Goal: Task Accomplishment & Management: Use online tool/utility

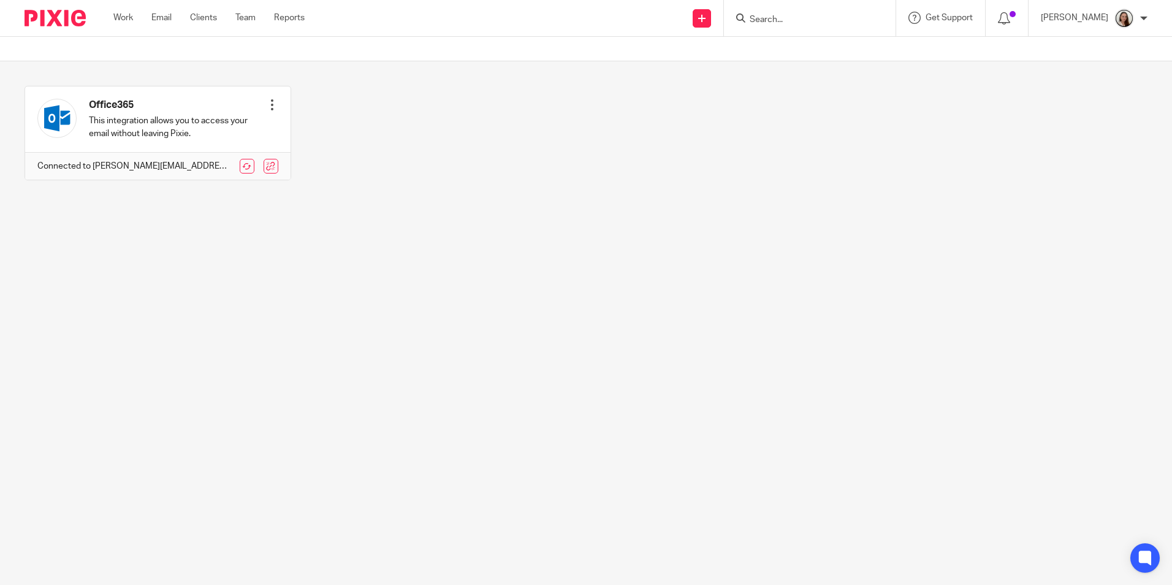
click at [810, 17] on input "Search" at bounding box center [804, 20] width 110 height 11
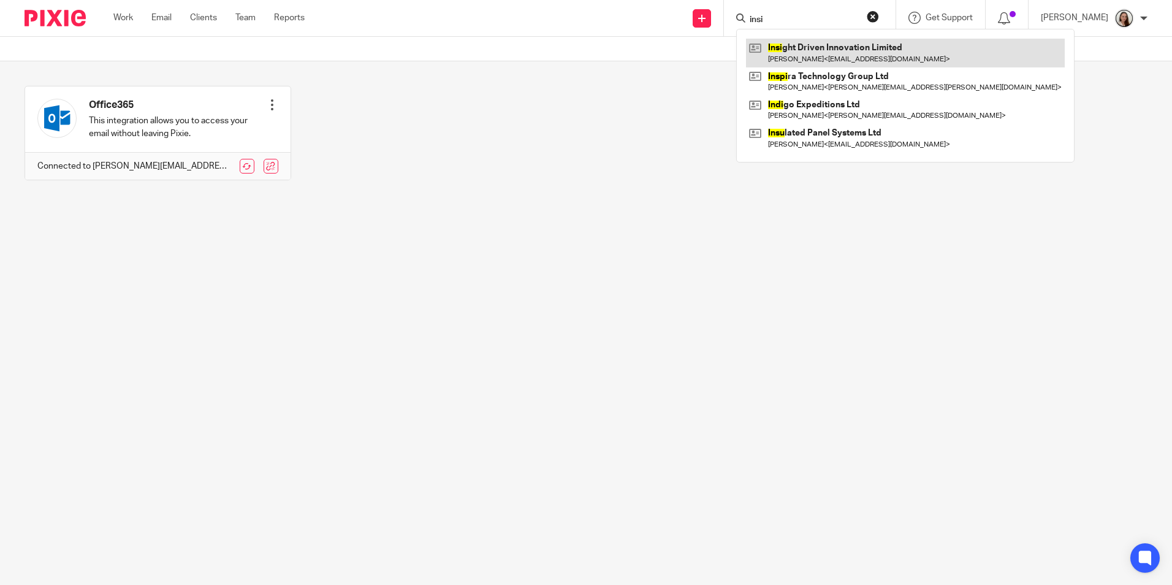
type input "insi"
click at [906, 48] on link at bounding box center [905, 53] width 319 height 28
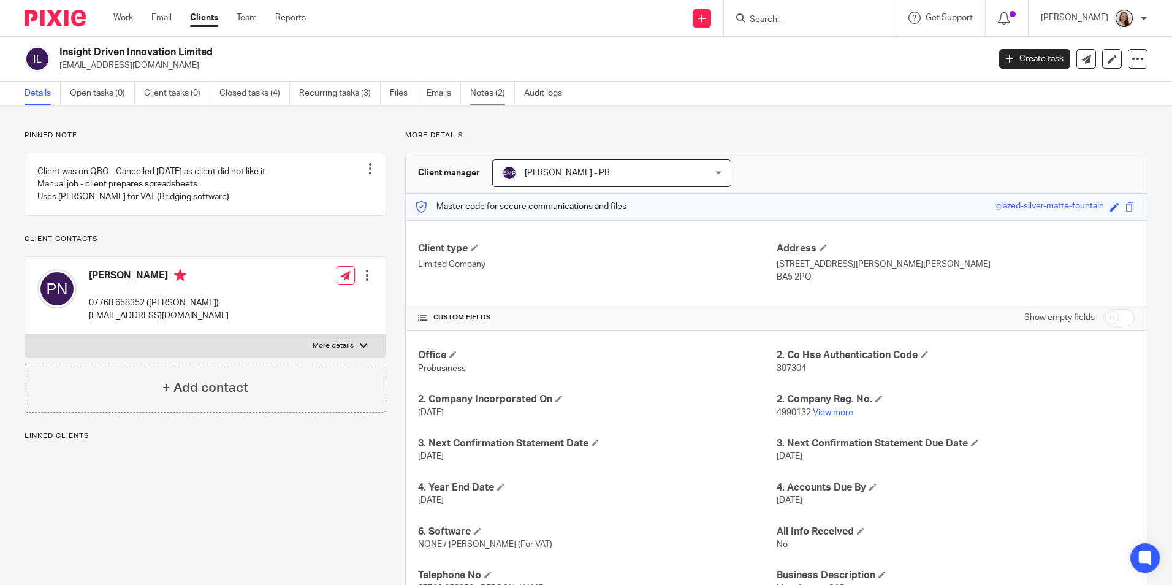
click at [498, 92] on link "Notes (2)" at bounding box center [492, 94] width 45 height 24
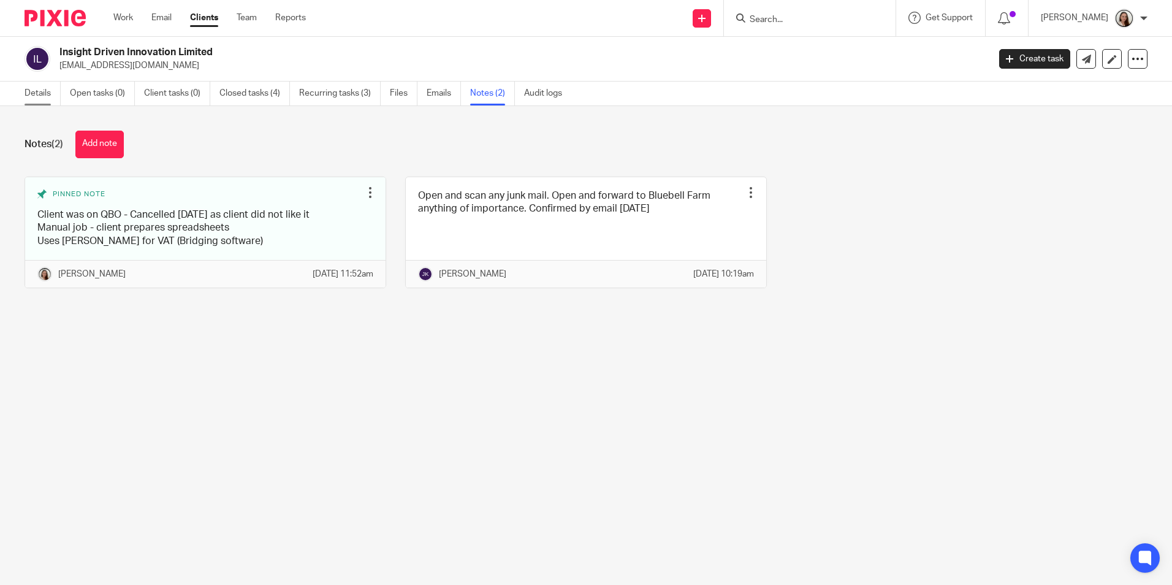
click at [38, 93] on link "Details" at bounding box center [43, 94] width 36 height 24
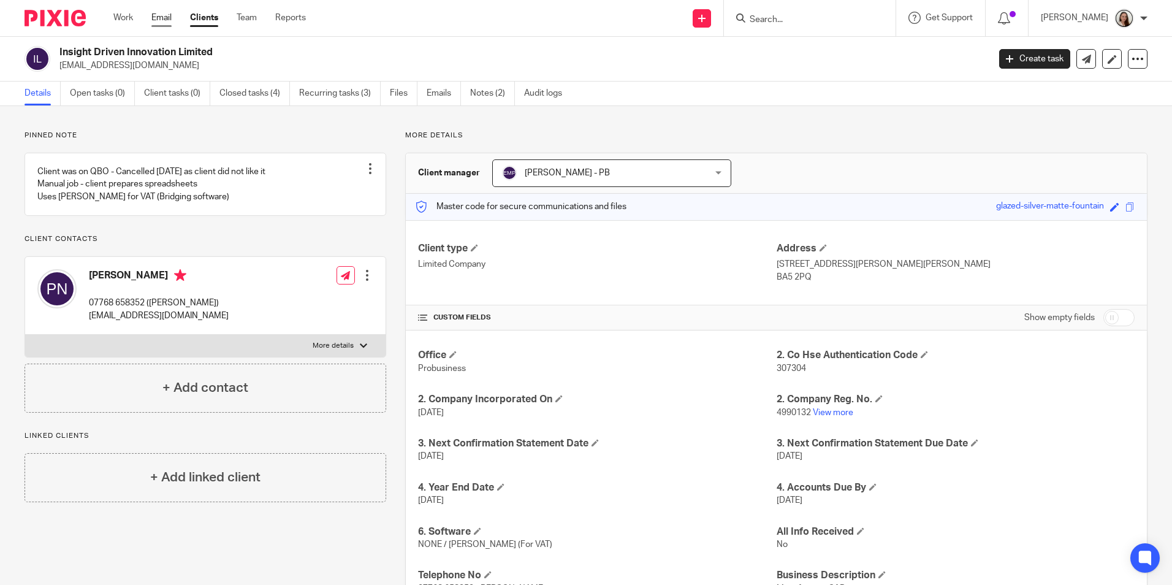
click at [163, 20] on link "Email" at bounding box center [161, 18] width 20 height 12
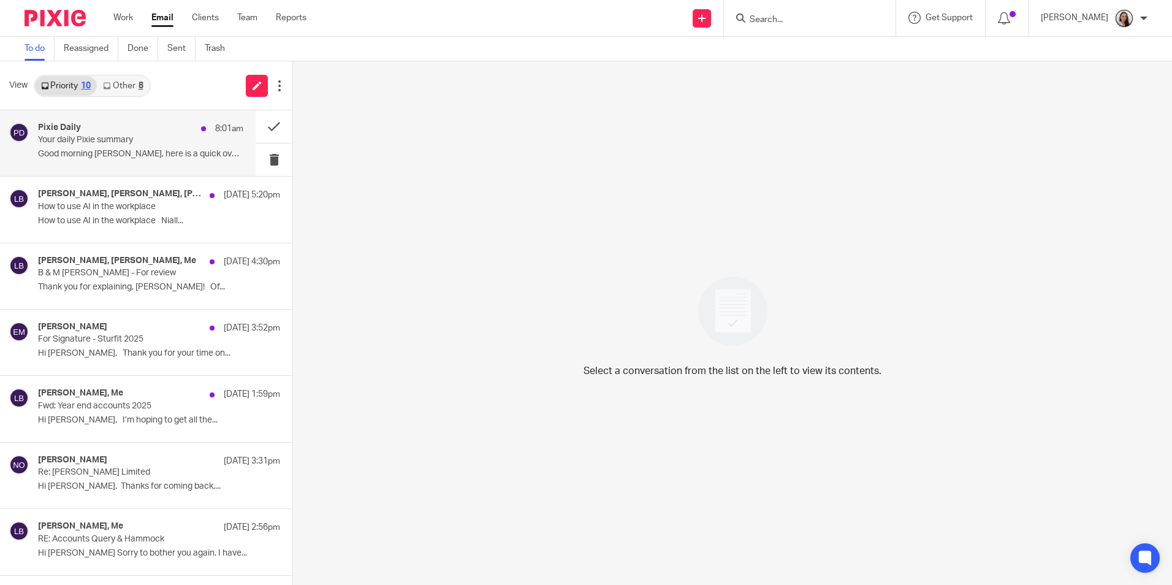
click at [115, 134] on div "Pixie Daily 8:01am" at bounding box center [140, 129] width 205 height 12
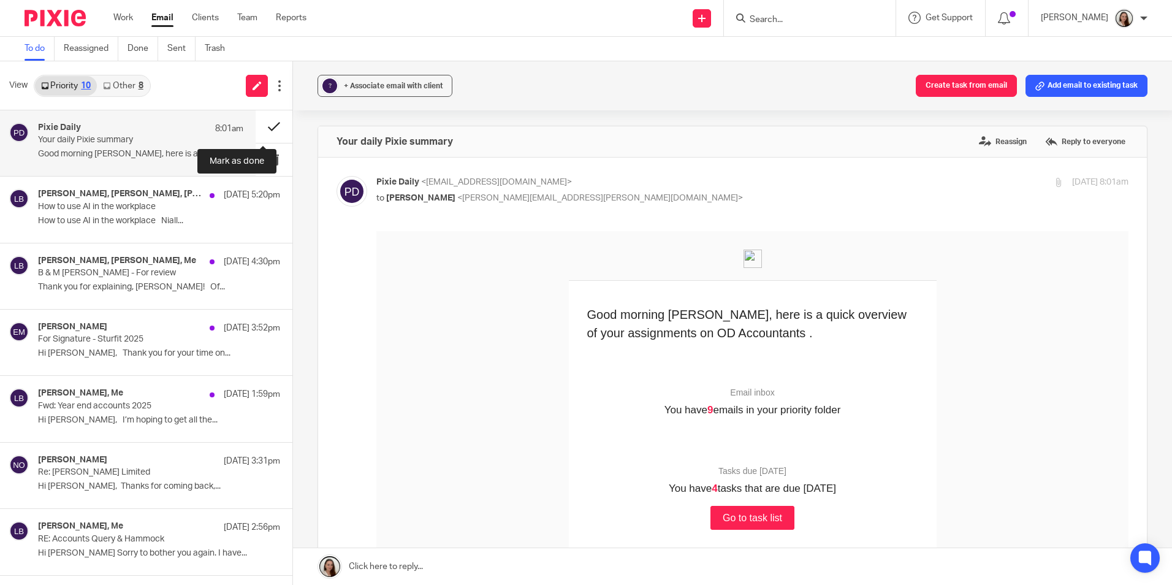
click at [260, 122] on button at bounding box center [274, 126] width 37 height 33
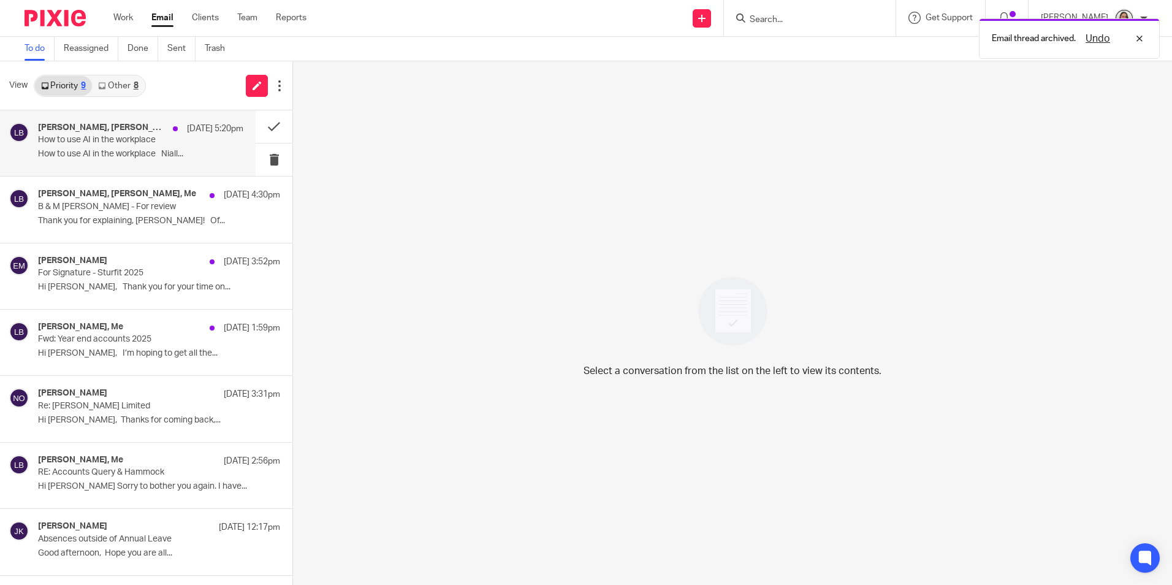
click at [137, 143] on p "How to use AI in the workplace" at bounding box center [120, 140] width 164 height 10
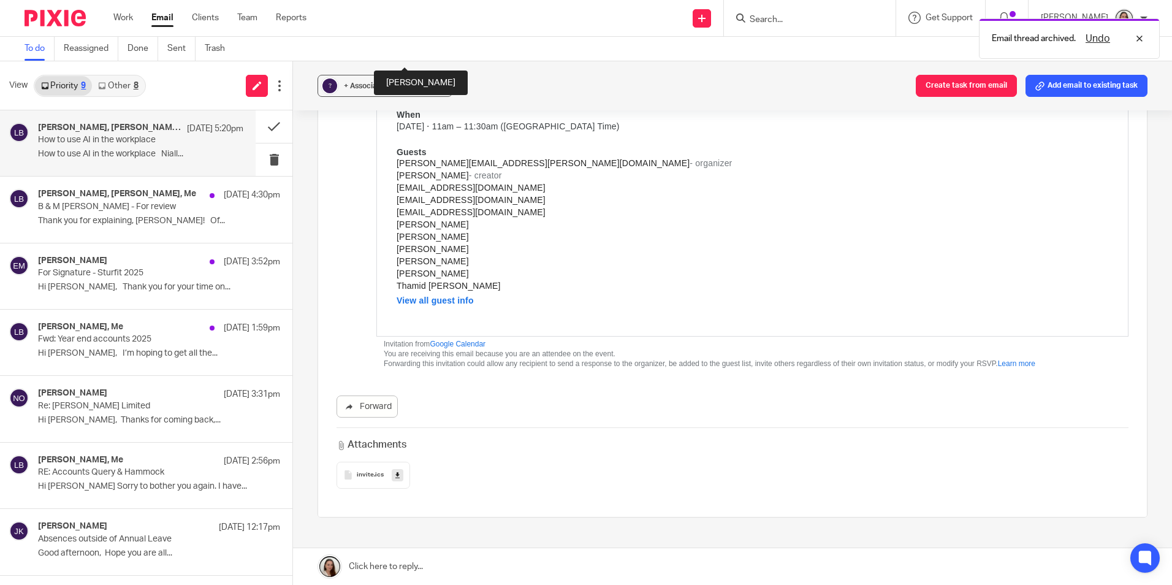
scroll to position [809, 0]
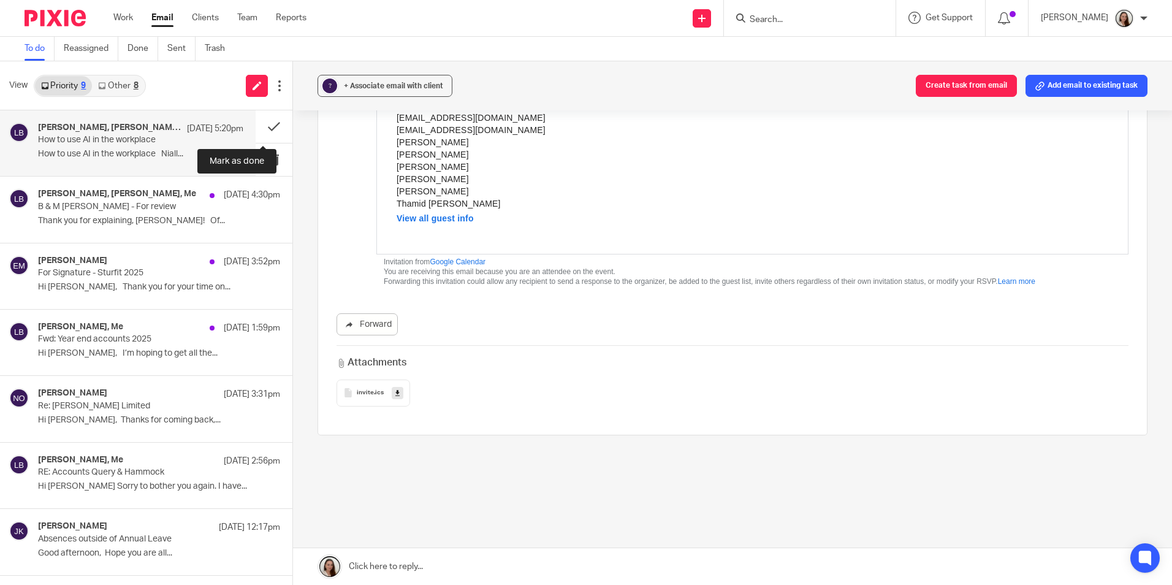
drag, startPoint x: 261, startPoint y: 123, endPoint x: 234, endPoint y: 126, distance: 27.8
click at [261, 123] on button at bounding box center [274, 126] width 37 height 33
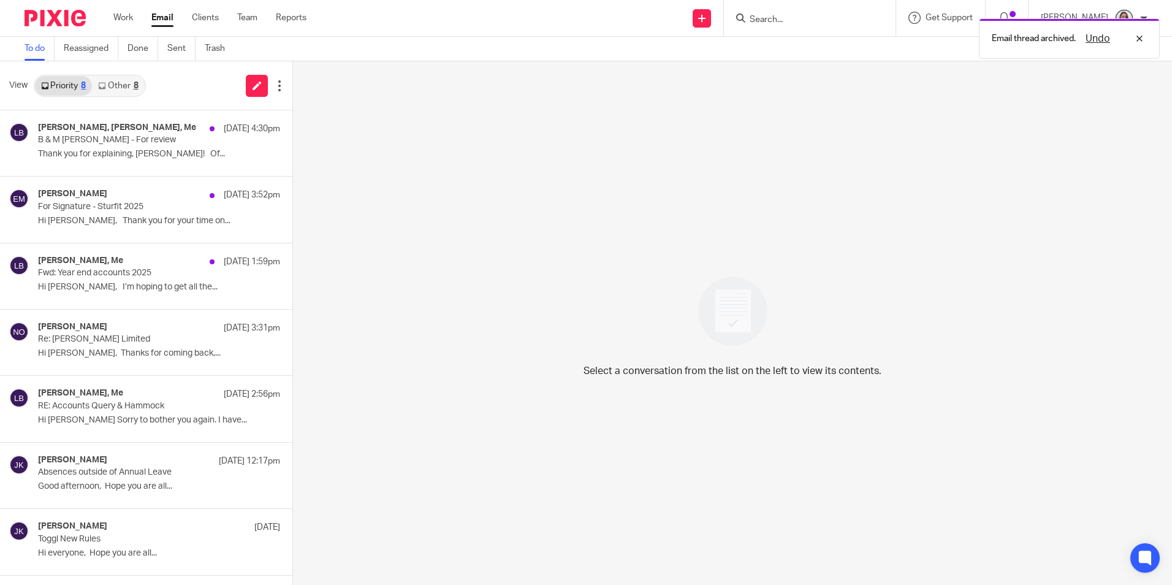
click at [117, 84] on link "Other 8" at bounding box center [118, 86] width 52 height 20
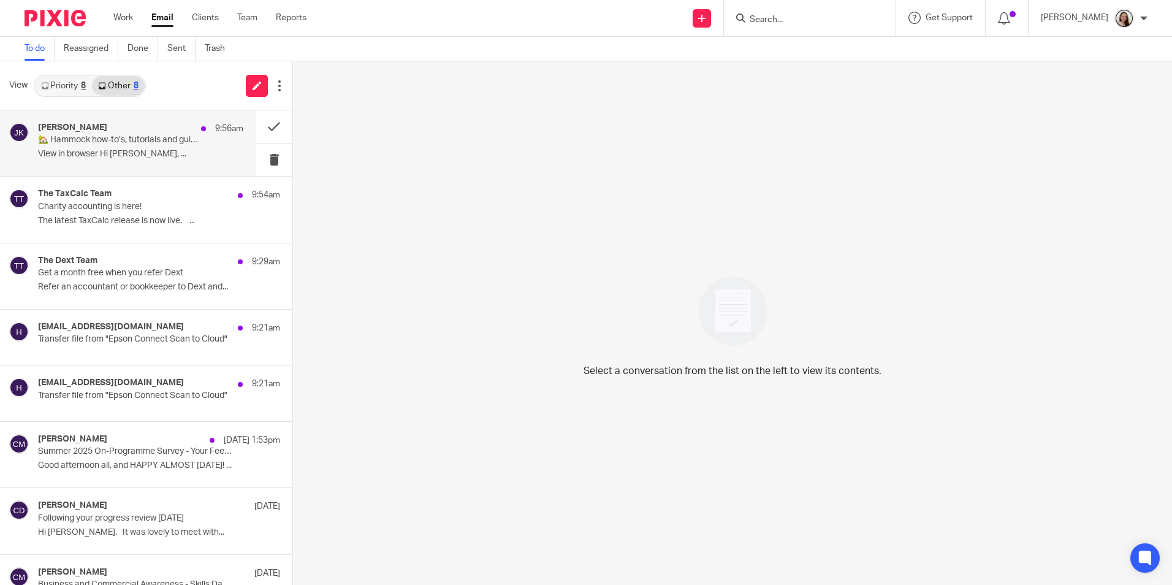
click at [100, 143] on p "🏡 Hammock how-to’s, tutorials and guides" at bounding box center [120, 140] width 164 height 10
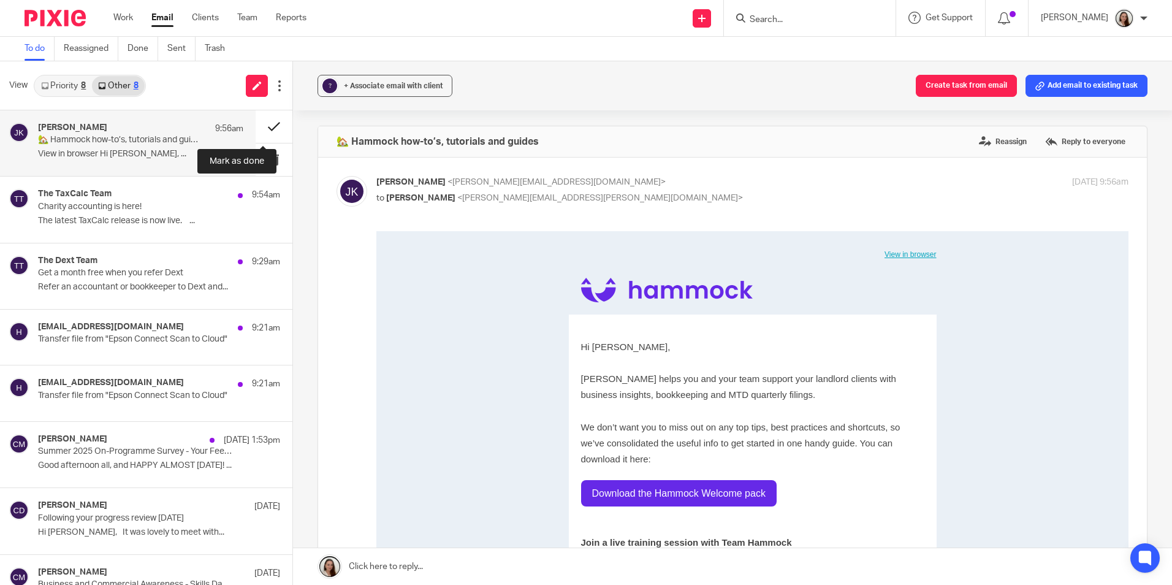
scroll to position [0, 0]
click at [263, 124] on button at bounding box center [274, 126] width 37 height 33
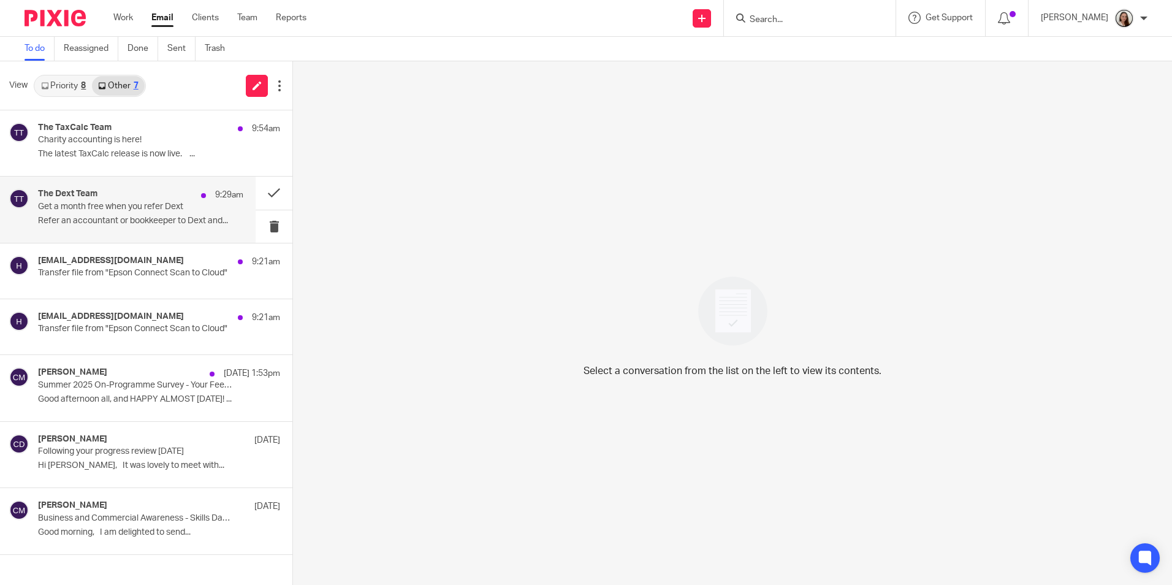
click at [143, 221] on p "Refer an accountant or bookkeeper to Dext and..." at bounding box center [140, 221] width 205 height 10
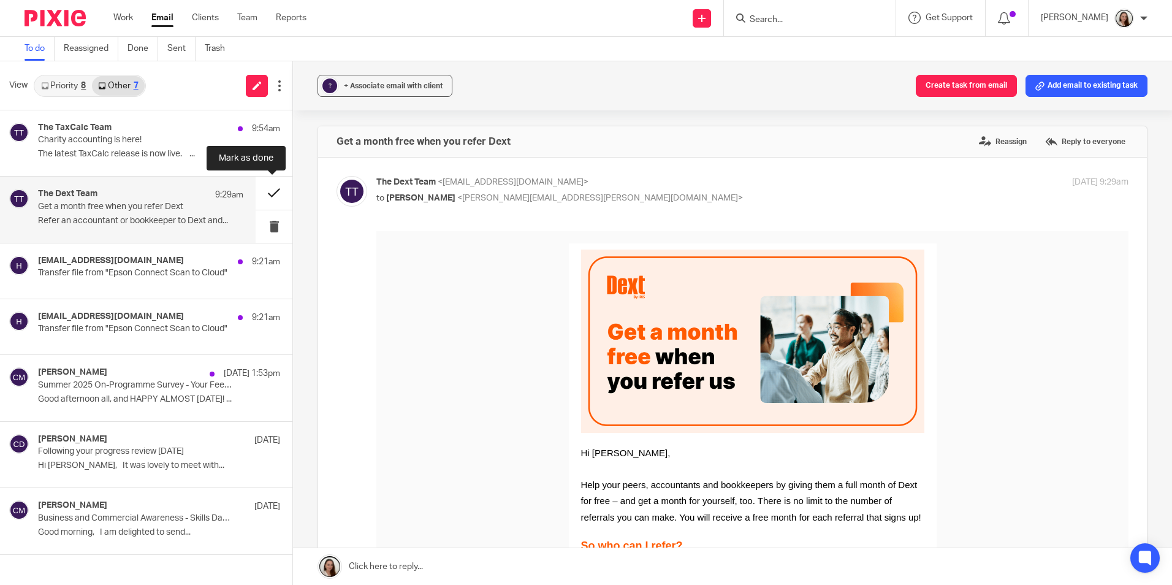
click at [271, 192] on button at bounding box center [274, 193] width 37 height 33
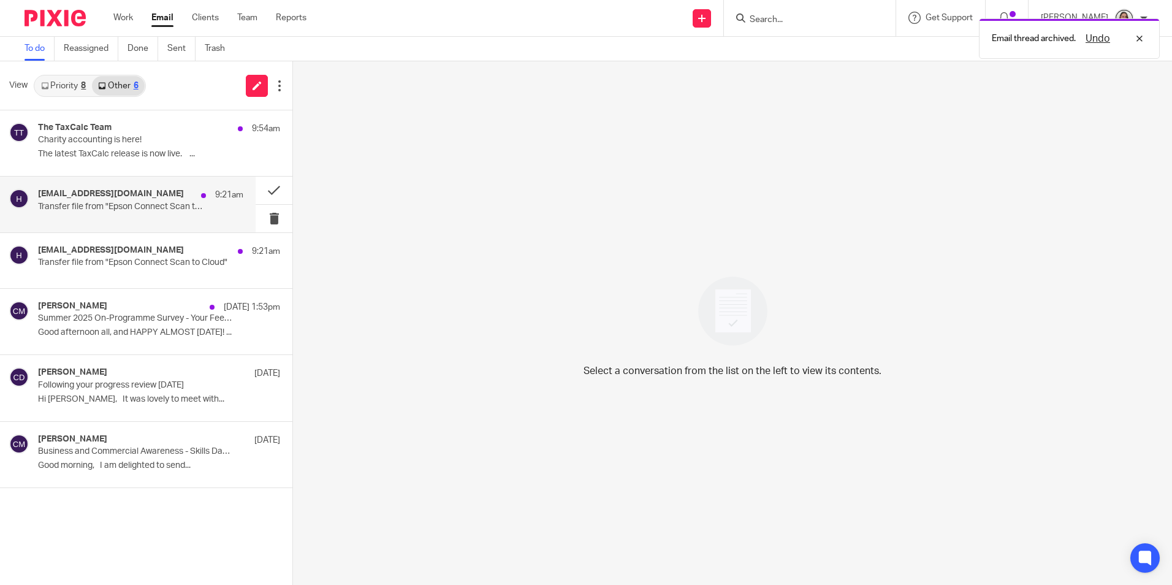
click at [120, 205] on p "Transfer file from "Epson Connect Scan to Cloud"" at bounding box center [120, 207] width 164 height 10
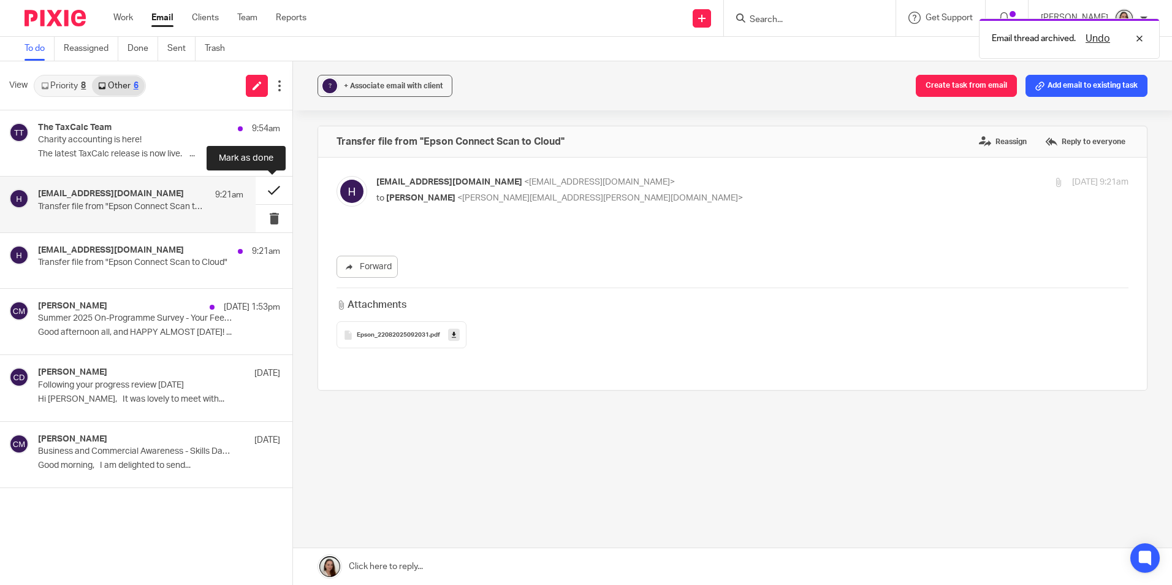
click at [267, 186] on button at bounding box center [274, 191] width 37 height 28
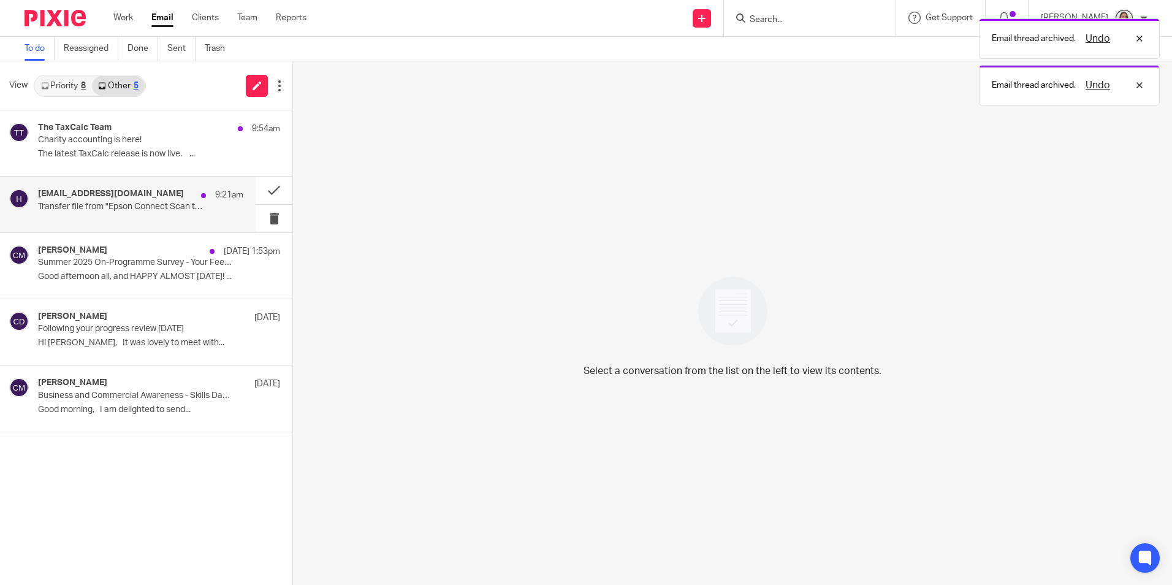
click at [131, 193] on h4 "hae3073jmr95s1@print.epsonconnect.com" at bounding box center [111, 194] width 146 height 10
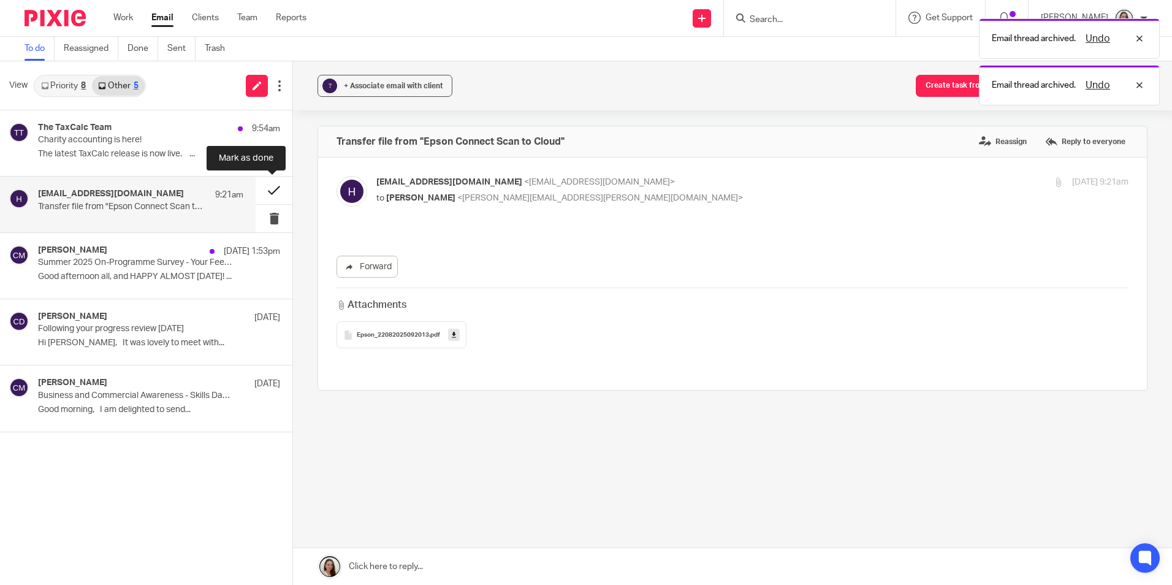
click at [269, 191] on button at bounding box center [274, 191] width 37 height 28
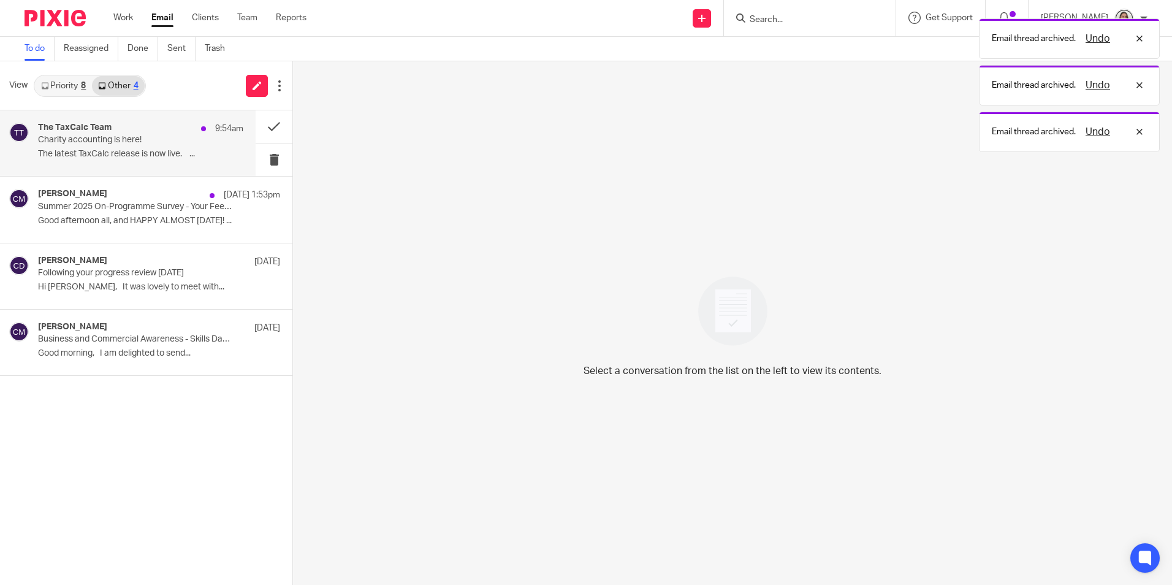
click at [142, 141] on p "Charity accounting is here!" at bounding box center [120, 140] width 164 height 10
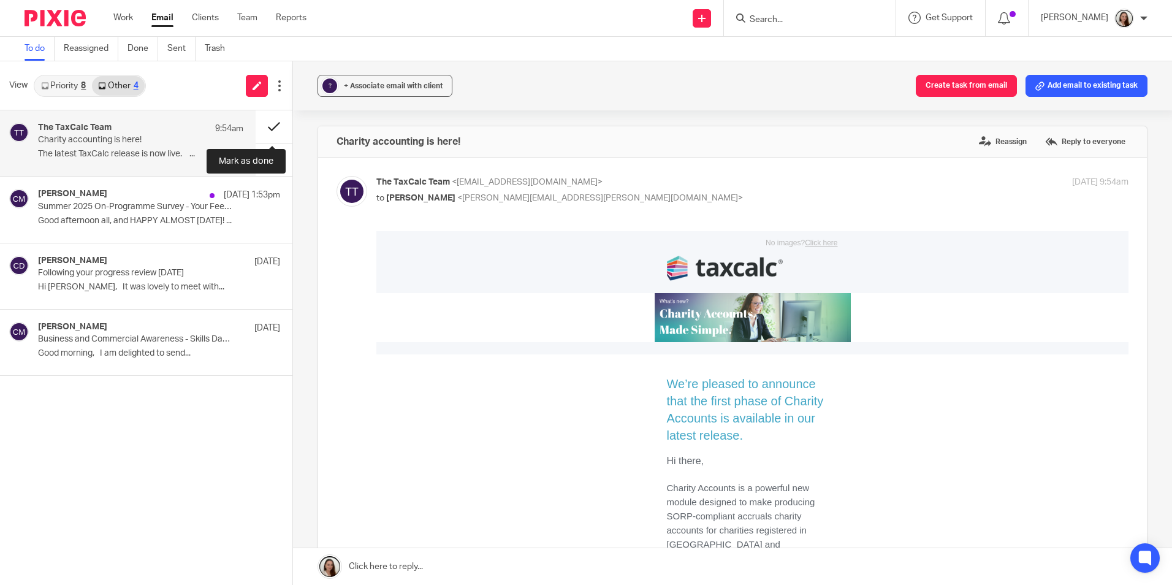
click at [277, 121] on button at bounding box center [274, 126] width 37 height 33
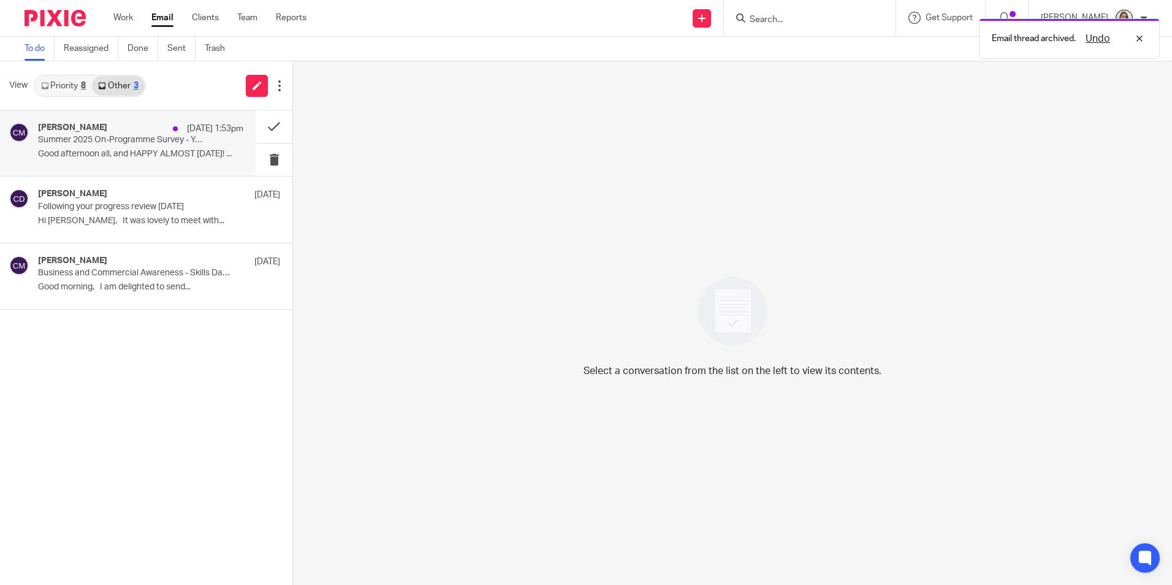
click at [56, 156] on p "Good afternoon all, and HAPPY ALMOST FRIDAY! ..." at bounding box center [140, 154] width 205 height 10
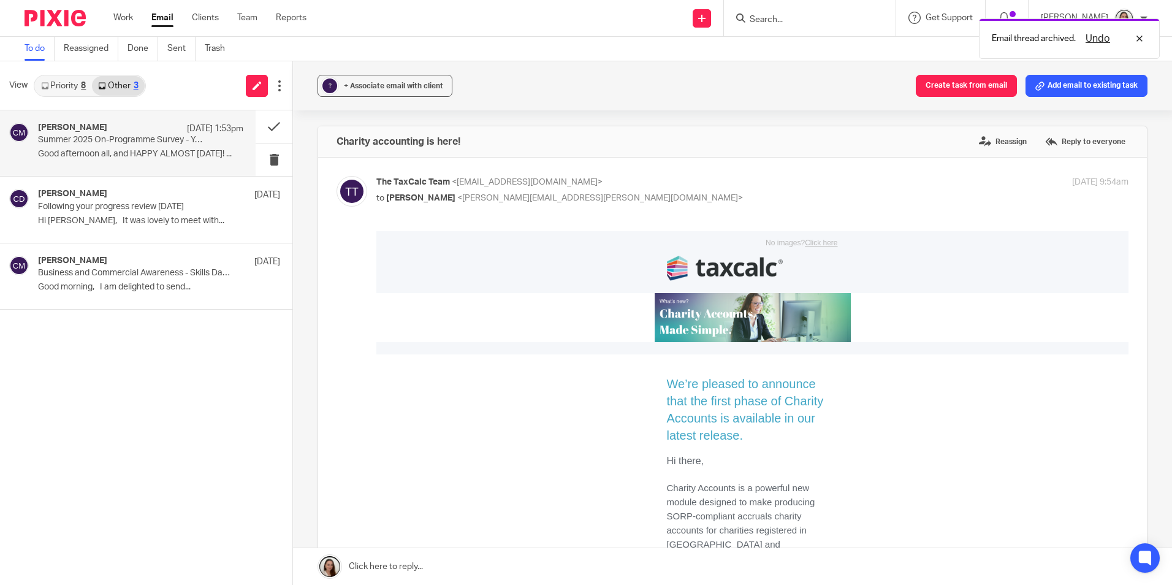
click at [90, 137] on div "Clare Mills 21 Aug 1:53pm Summer 2025 On-Programme Survey - Your Feedback is Im…" at bounding box center [140, 143] width 205 height 41
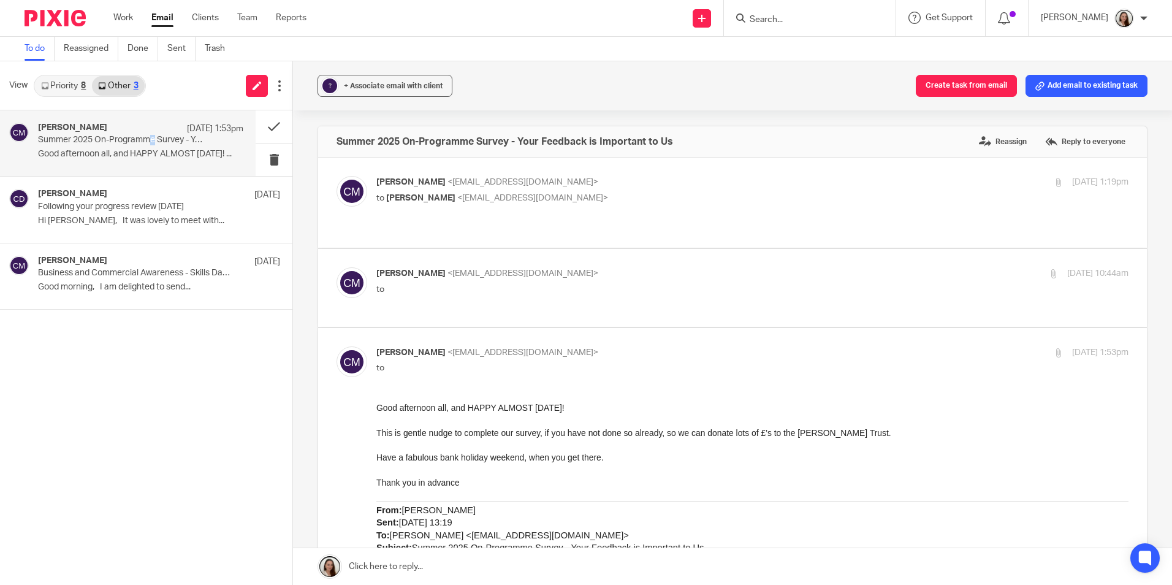
click at [153, 141] on p "Summer 2025 On-Programme Survey - Your Feedback is Important to Us" at bounding box center [120, 140] width 164 height 10
drag, startPoint x: 153, startPoint y: 141, endPoint x: 271, endPoint y: 126, distance: 118.7
click at [271, 126] on button at bounding box center [274, 126] width 37 height 33
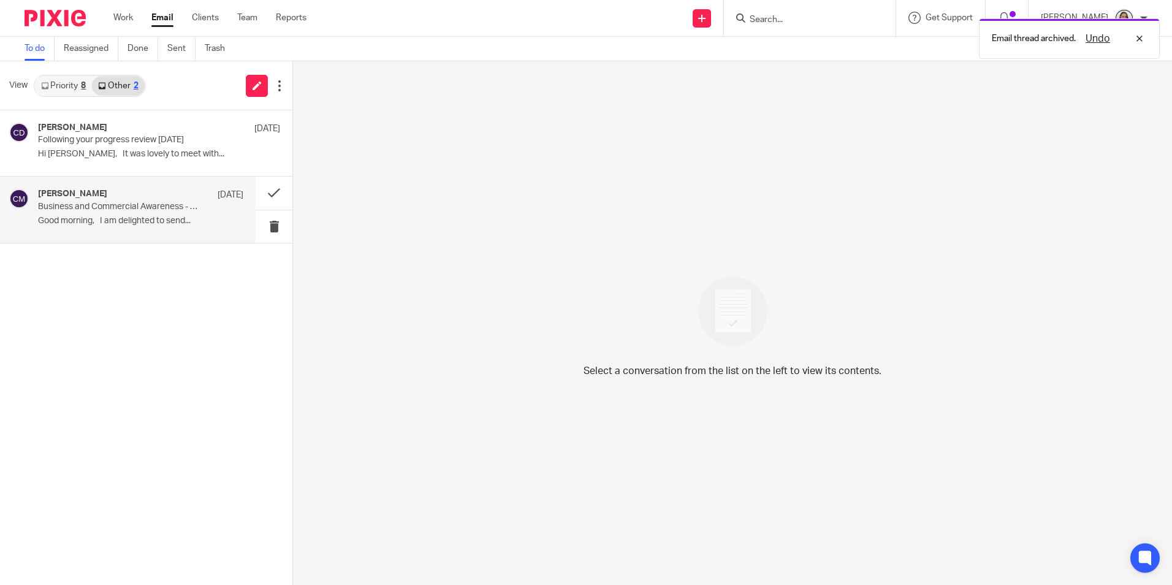
drag, startPoint x: 90, startPoint y: 215, endPoint x: 142, endPoint y: 138, distance: 92.9
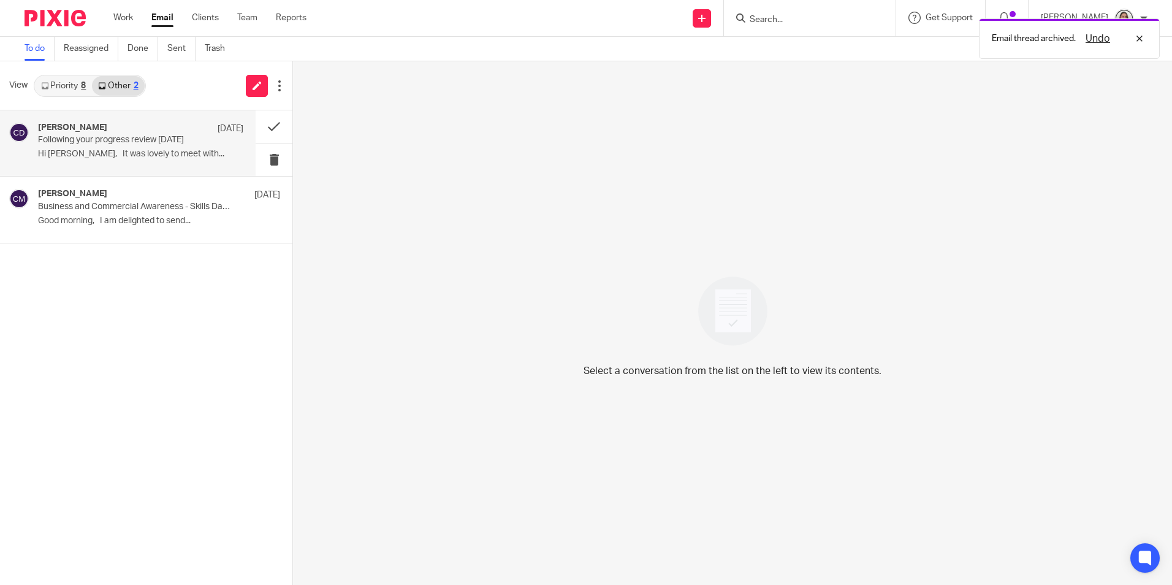
click at [90, 215] on div "Clare Mills 14 Aug Business and Commercial Awareness - Skills Day - Bristol - 2…" at bounding box center [159, 209] width 242 height 41
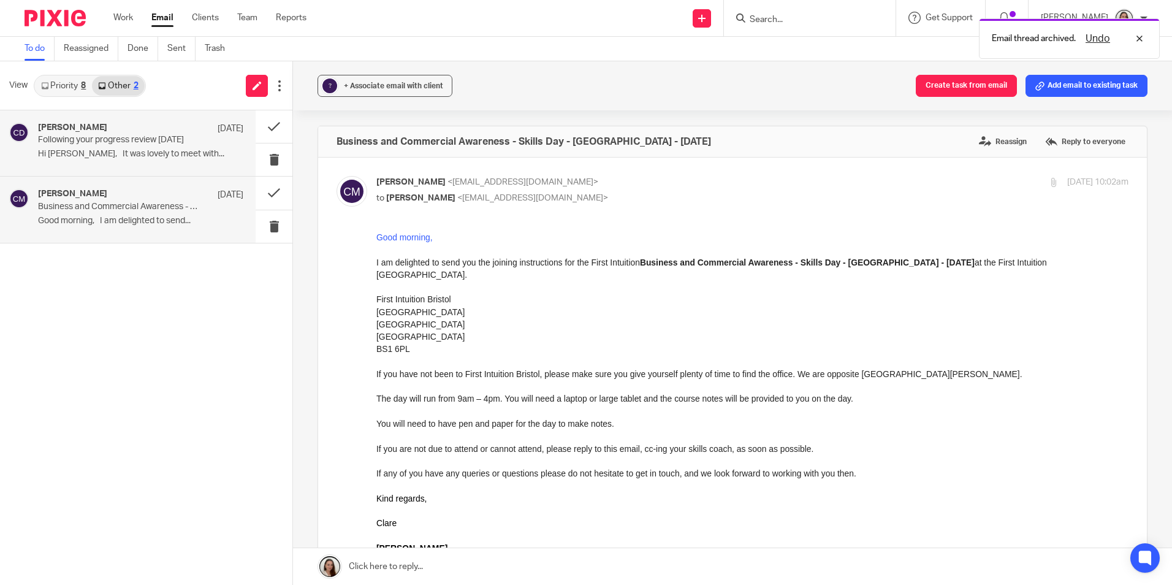
click at [133, 146] on div "Cat Davies 14 Aug Following your progress review 13.08.25 Hi Lory, It was lovel…" at bounding box center [140, 143] width 205 height 41
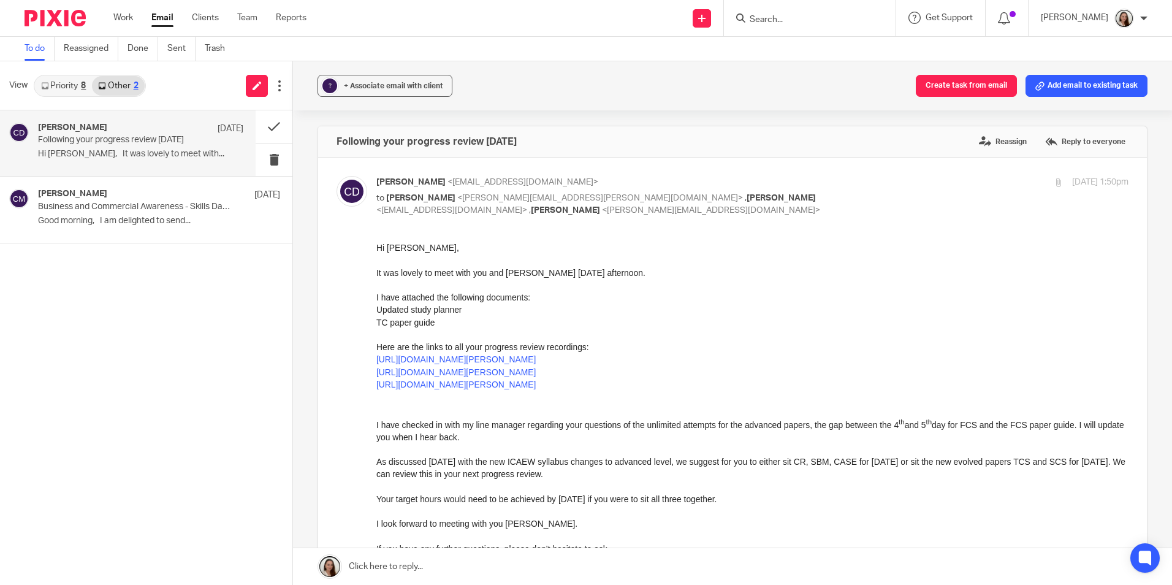
click at [70, 84] on link "Priority 8" at bounding box center [63, 86] width 57 height 20
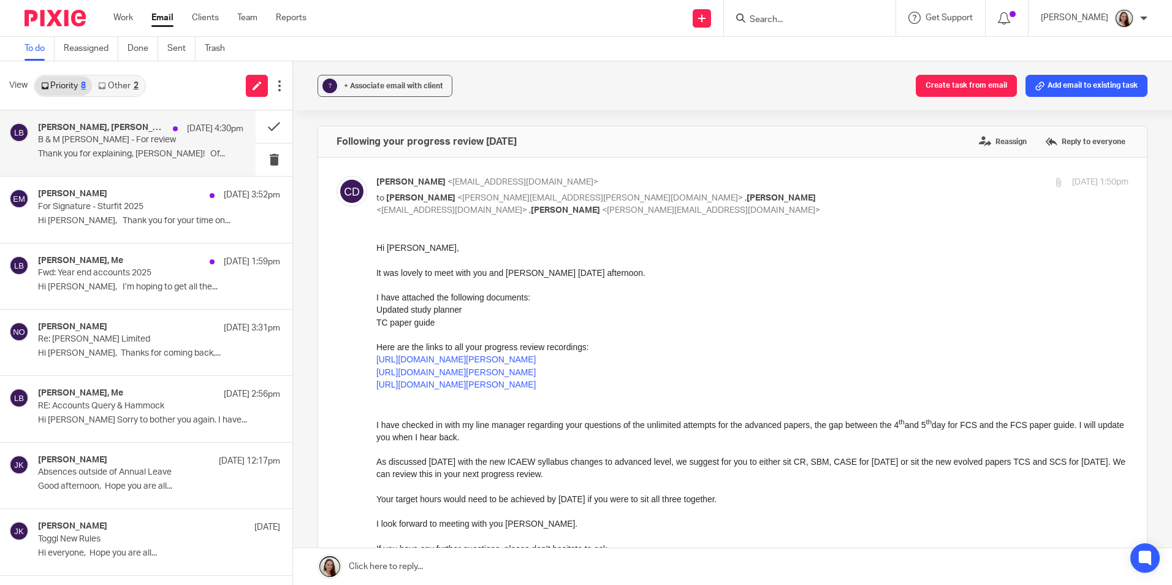
click at [171, 148] on div "Erik Molnar, Martin Bowe, Me 21 Aug 4:30pm B & M Jeffery - For review Thank you…" at bounding box center [140, 143] width 205 height 41
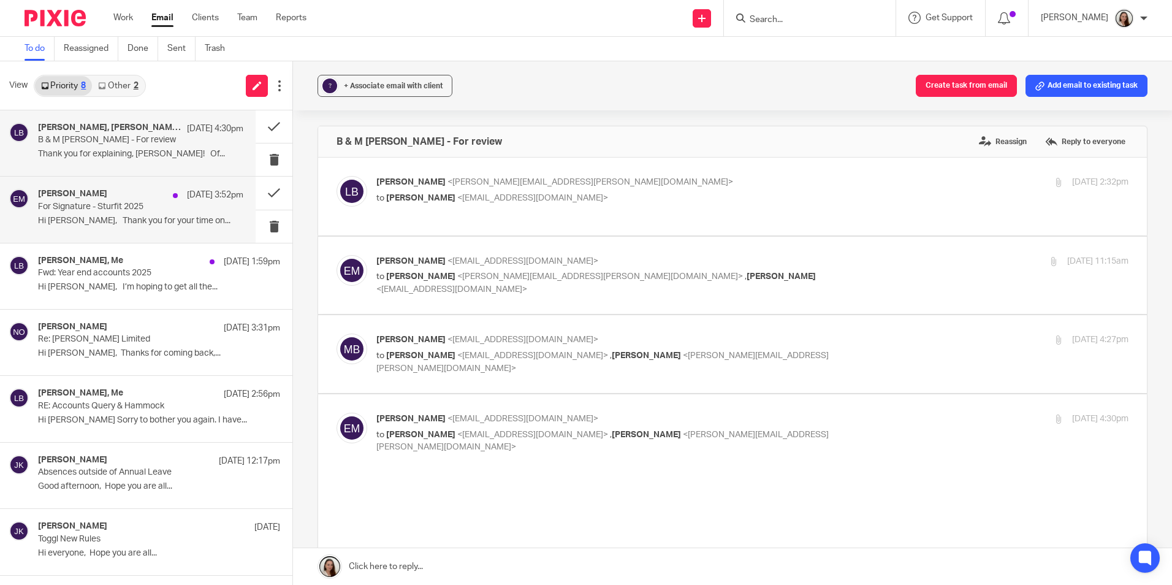
click at [137, 208] on p "For Signature - Sturfit 2025" at bounding box center [120, 207] width 164 height 10
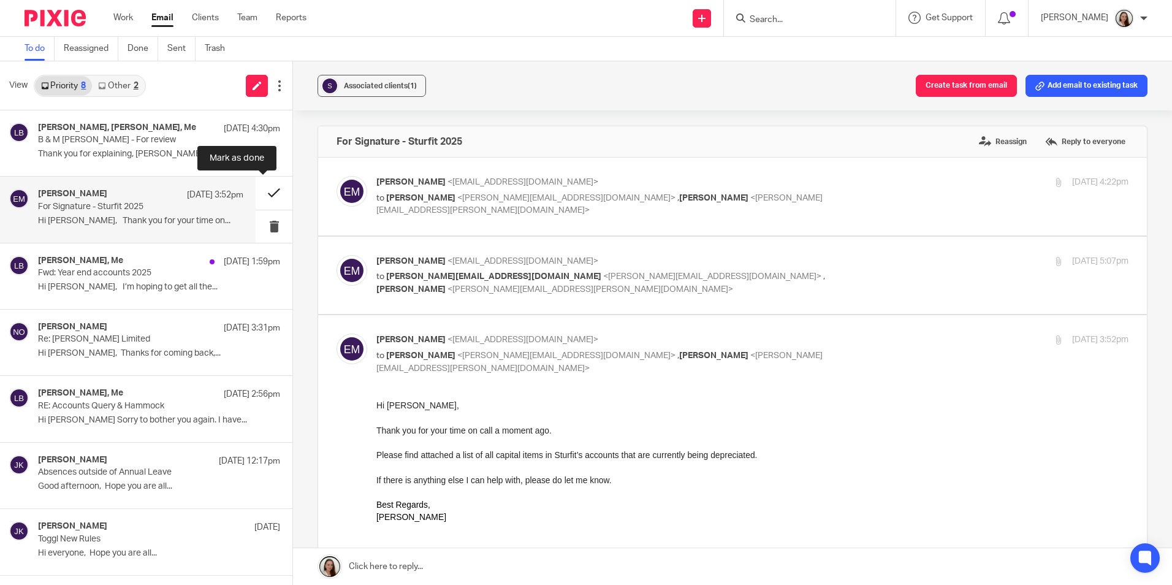
click at [261, 194] on button at bounding box center [274, 193] width 37 height 33
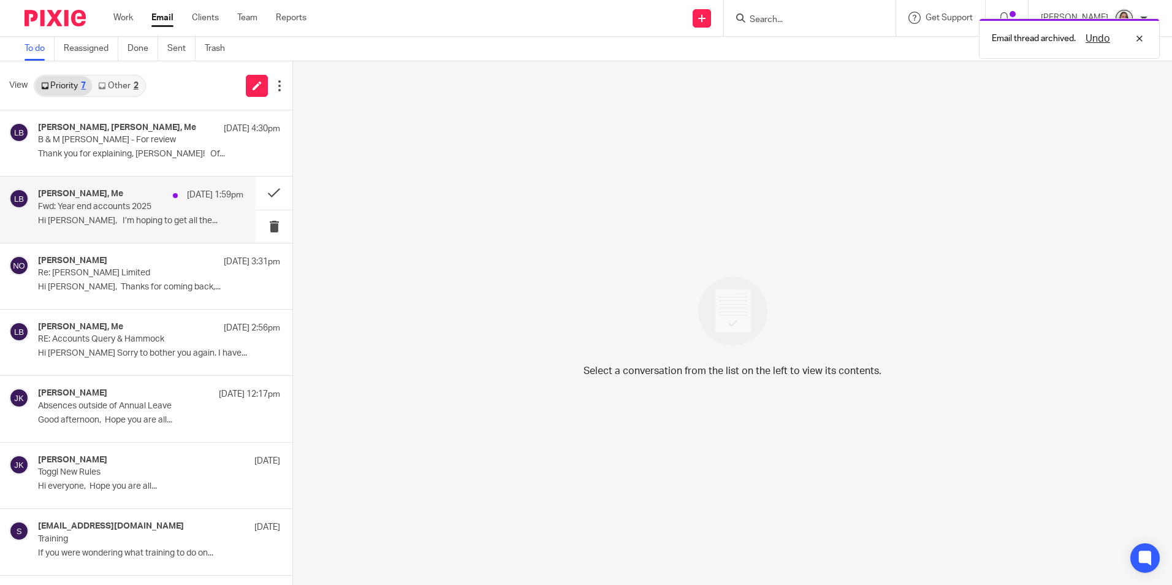
click at [143, 201] on div "Ian Ames-White, Me 21 Aug 1:59pm" at bounding box center [140, 195] width 205 height 12
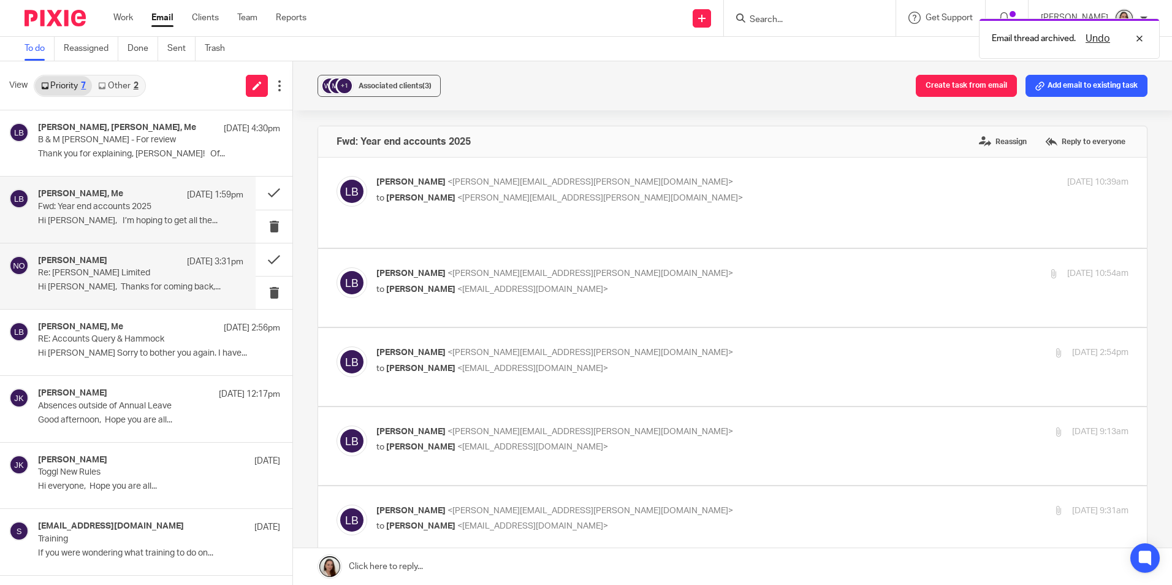
click at [125, 265] on div "Niall O'Driscoll 20 Aug 3:31pm" at bounding box center [140, 262] width 205 height 12
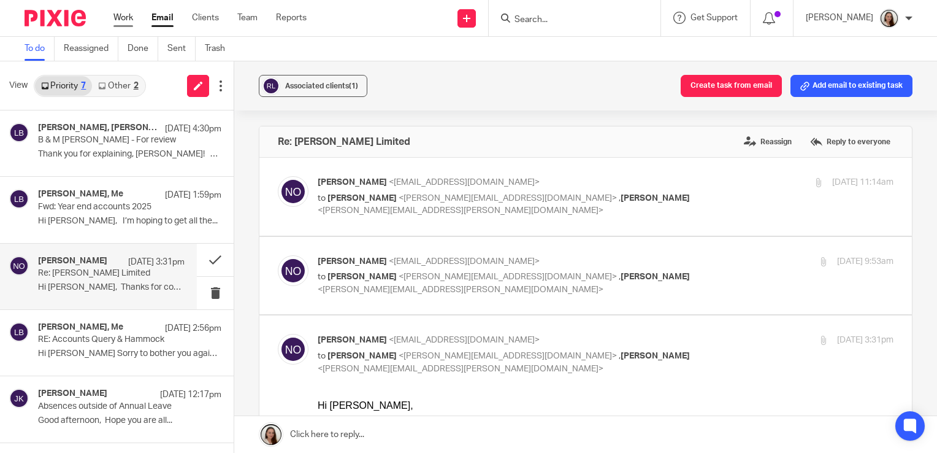
click at [125, 21] on link "Work" at bounding box center [123, 18] width 20 height 12
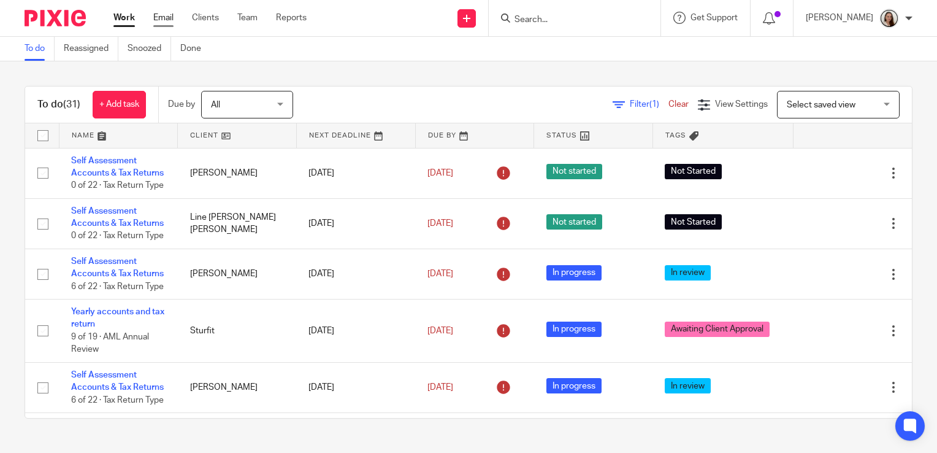
drag, startPoint x: 162, startPoint y: 21, endPoint x: 216, endPoint y: 48, distance: 60.6
click at [162, 21] on link "Email" at bounding box center [163, 18] width 20 height 12
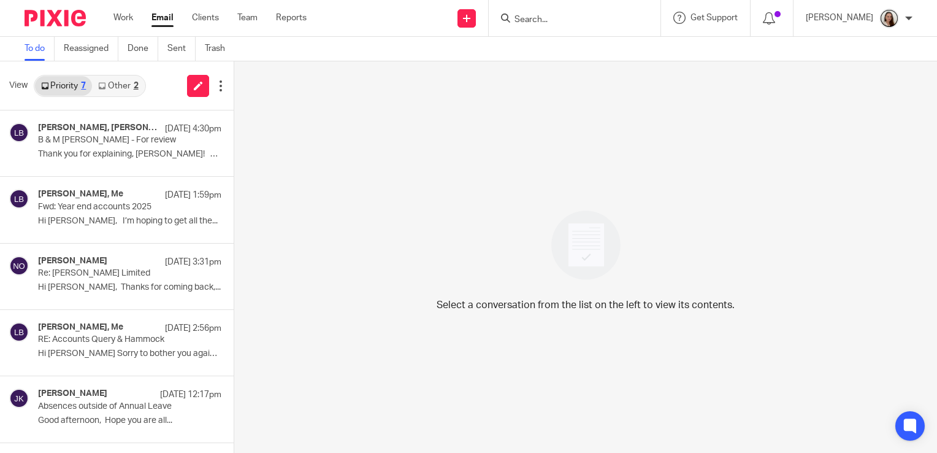
click at [115, 82] on link "Other 2" at bounding box center [118, 86] width 52 height 20
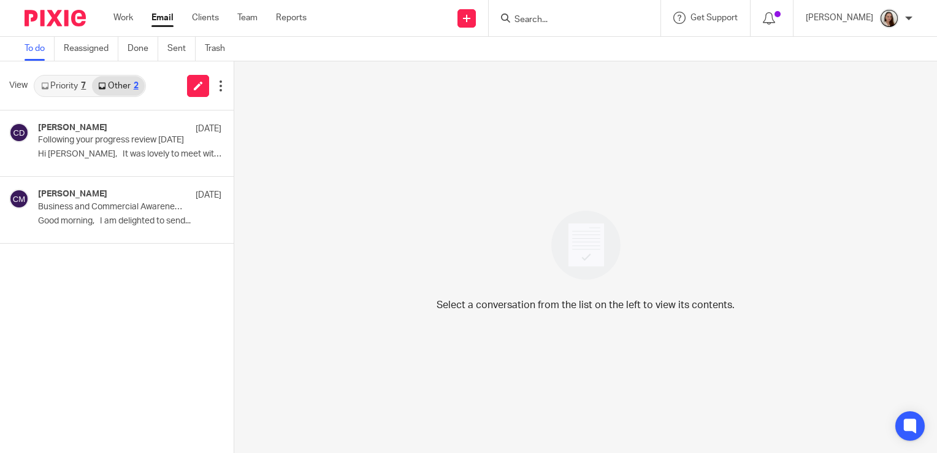
click at [63, 88] on link "Priority 7" at bounding box center [63, 86] width 57 height 20
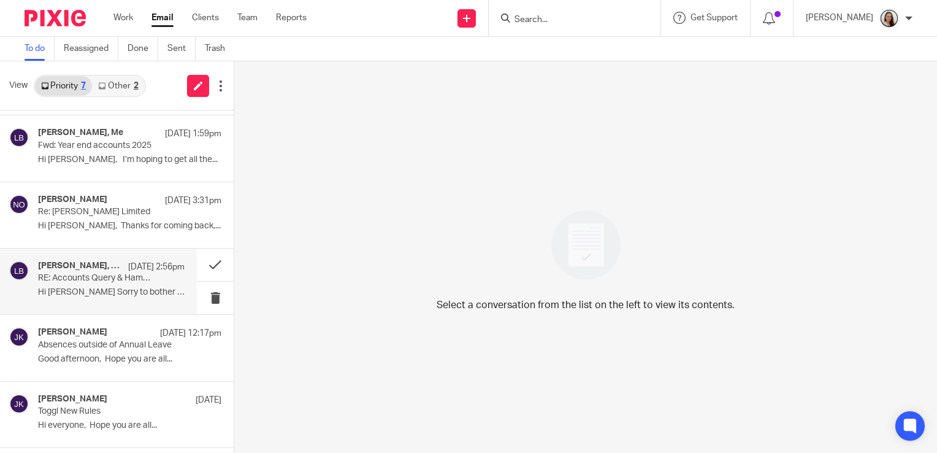
scroll to position [122, 0]
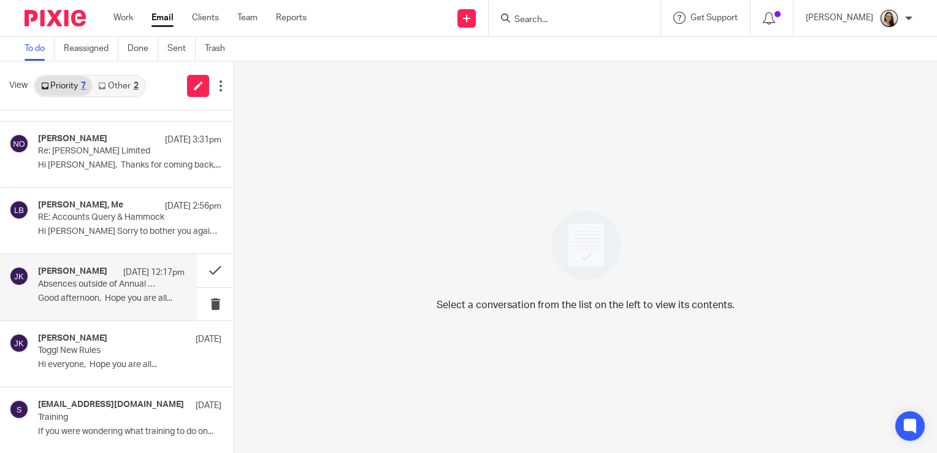
click at [121, 279] on p "Absences outside of Annual Leave" at bounding box center [96, 284] width 117 height 10
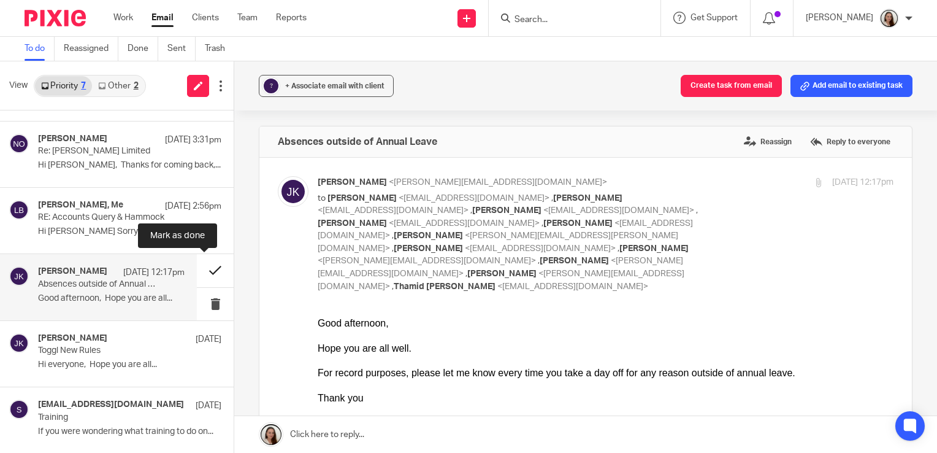
scroll to position [0, 0]
click at [206, 267] on button at bounding box center [215, 270] width 37 height 33
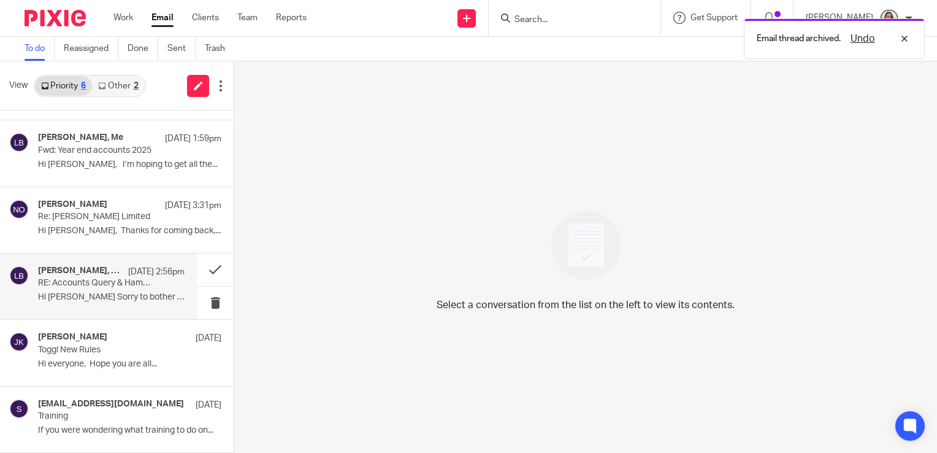
scroll to position [55, 0]
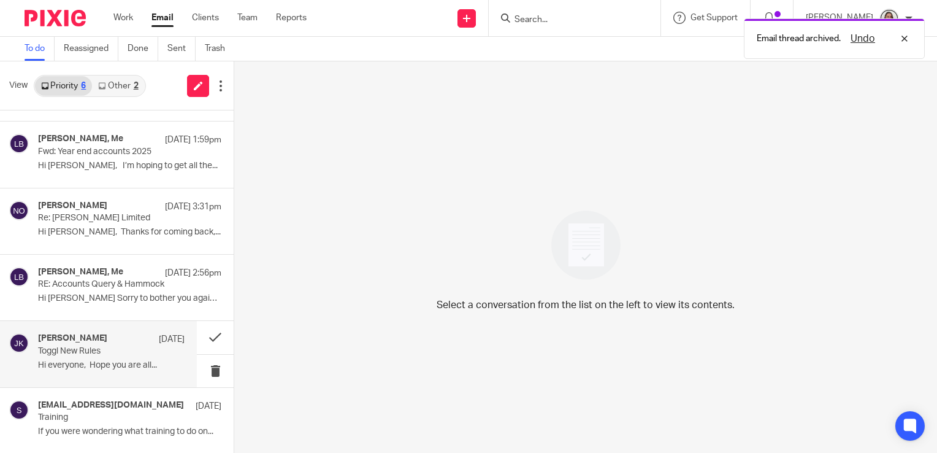
click at [74, 357] on div "Johanne Kassardjian 18 Aug Toggl New Rules Hi everyone, Hope you are all..." at bounding box center [111, 353] width 147 height 41
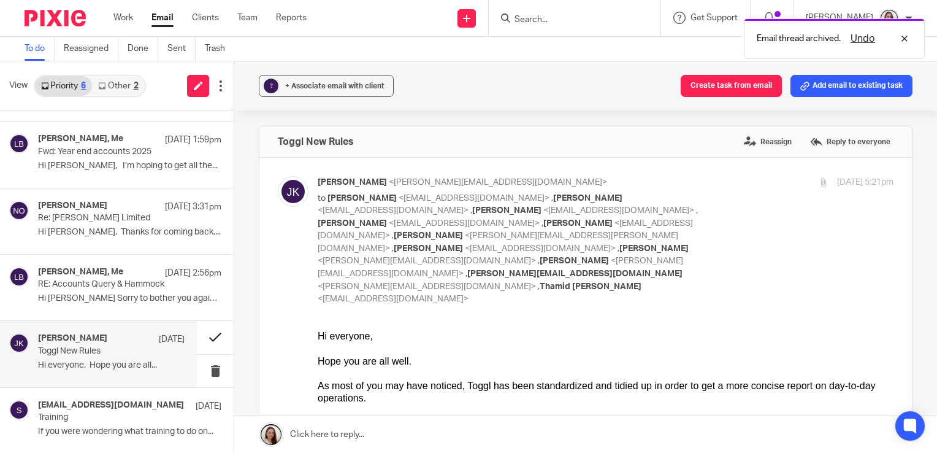
scroll to position [0, 0]
click at [199, 340] on button at bounding box center [215, 337] width 37 height 33
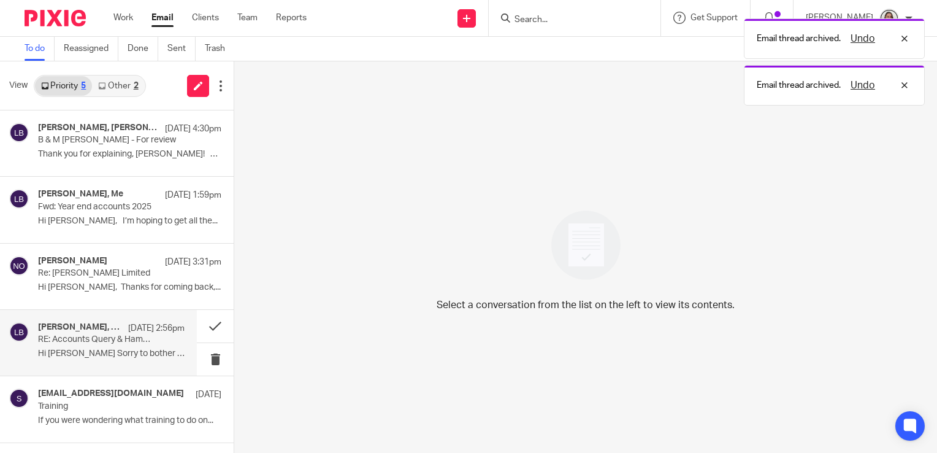
click at [86, 332] on div "Sandi Leach, Me 20 Aug 2:56pm" at bounding box center [111, 328] width 147 height 12
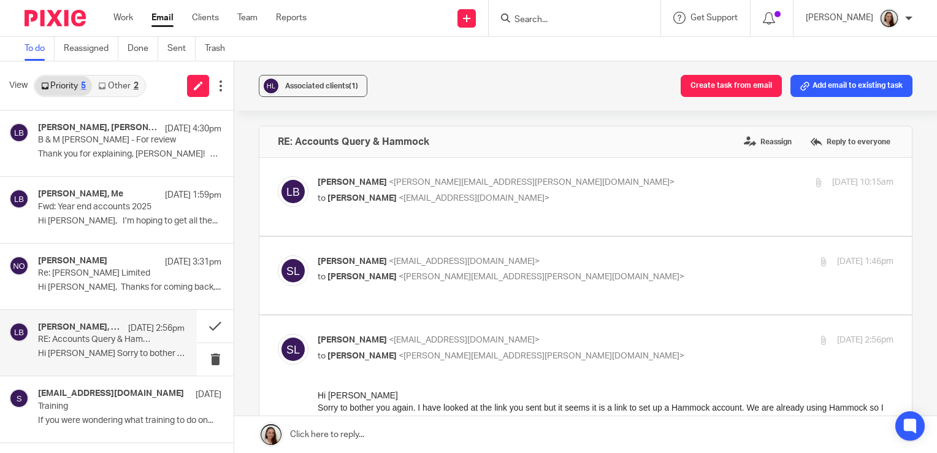
click at [164, 21] on link "Email" at bounding box center [162, 18] width 22 height 12
drag, startPoint x: 124, startPoint y: 88, endPoint x: 121, endPoint y: 99, distance: 11.1
click at [124, 88] on link "Other 2" at bounding box center [118, 86] width 52 height 20
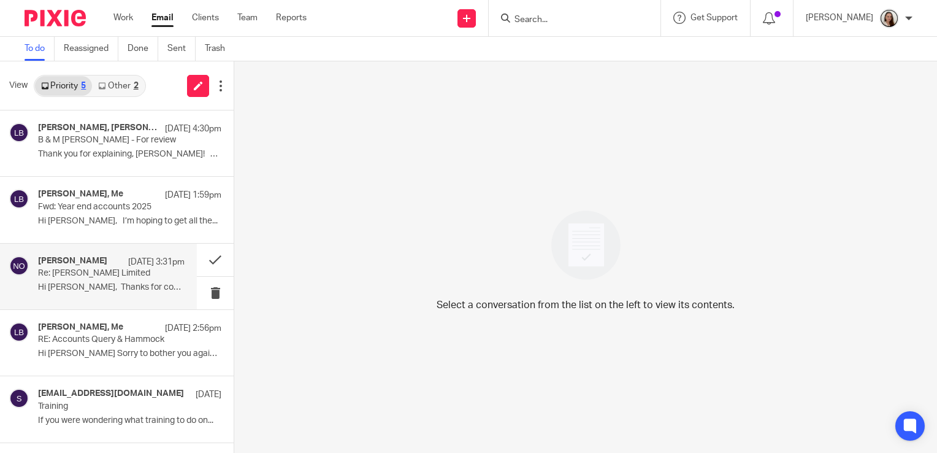
click at [104, 277] on p "Re: [PERSON_NAME] Limited" at bounding box center [96, 273] width 117 height 10
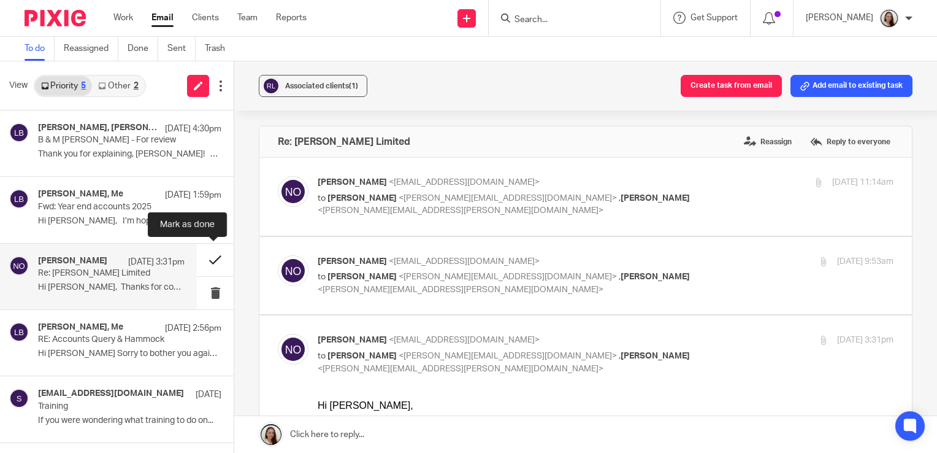
click at [211, 264] on button at bounding box center [215, 259] width 37 height 33
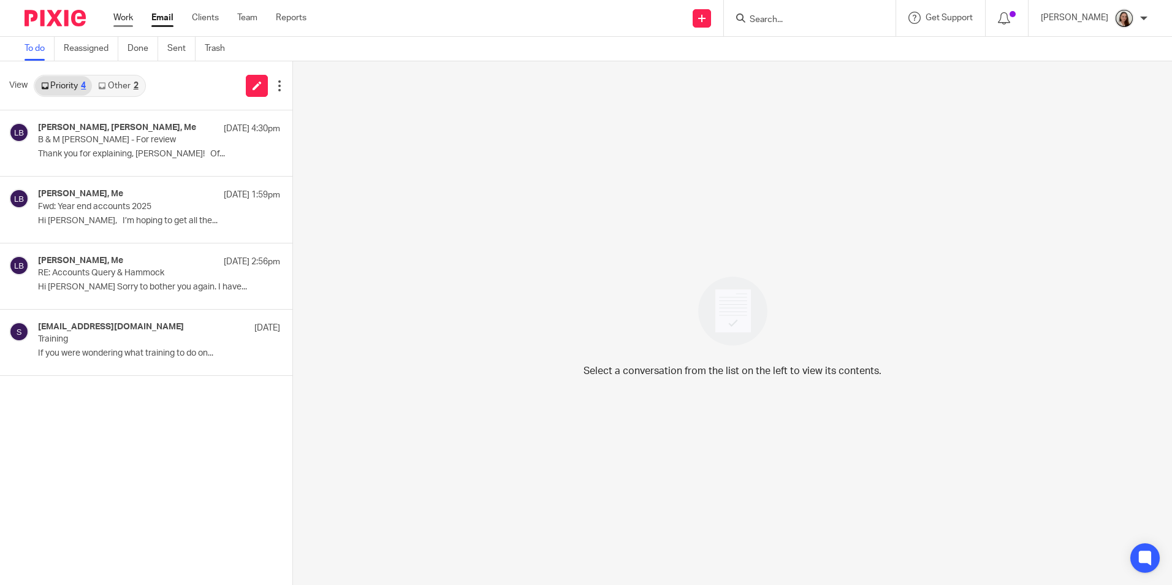
click at [126, 20] on link "Work" at bounding box center [123, 18] width 20 height 12
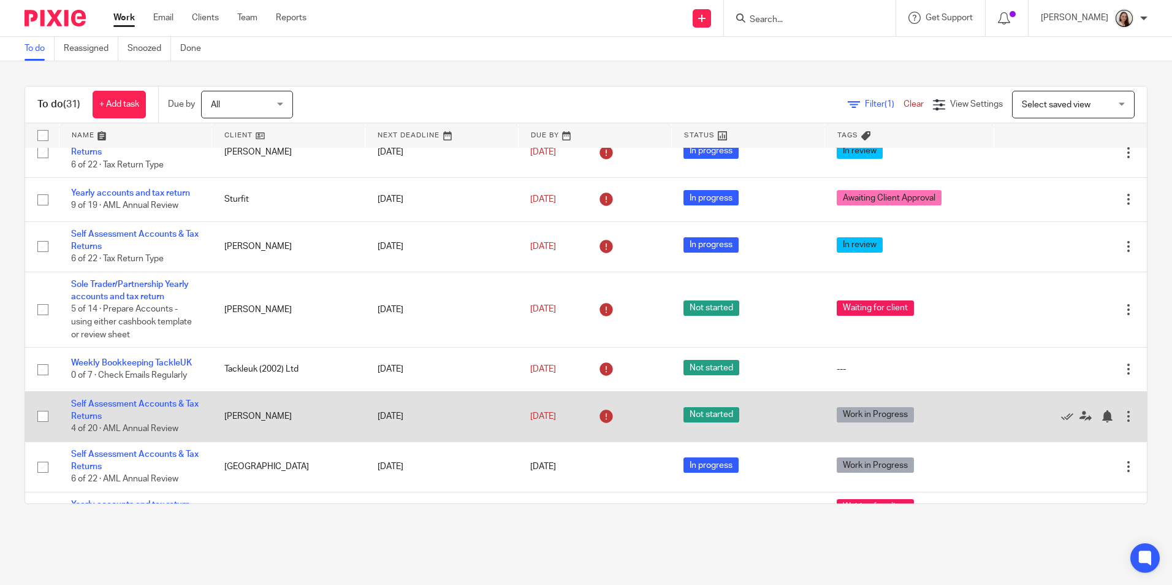
scroll to position [123, 0]
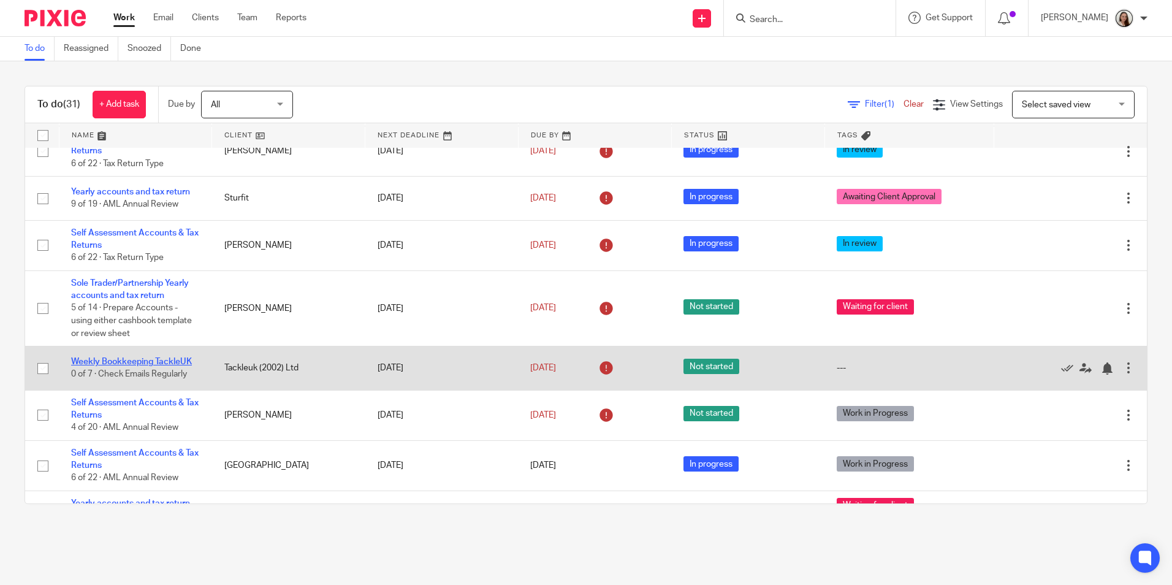
click at [177, 361] on link "Weekly Bookkeeping TackleUK" at bounding box center [131, 362] width 121 height 9
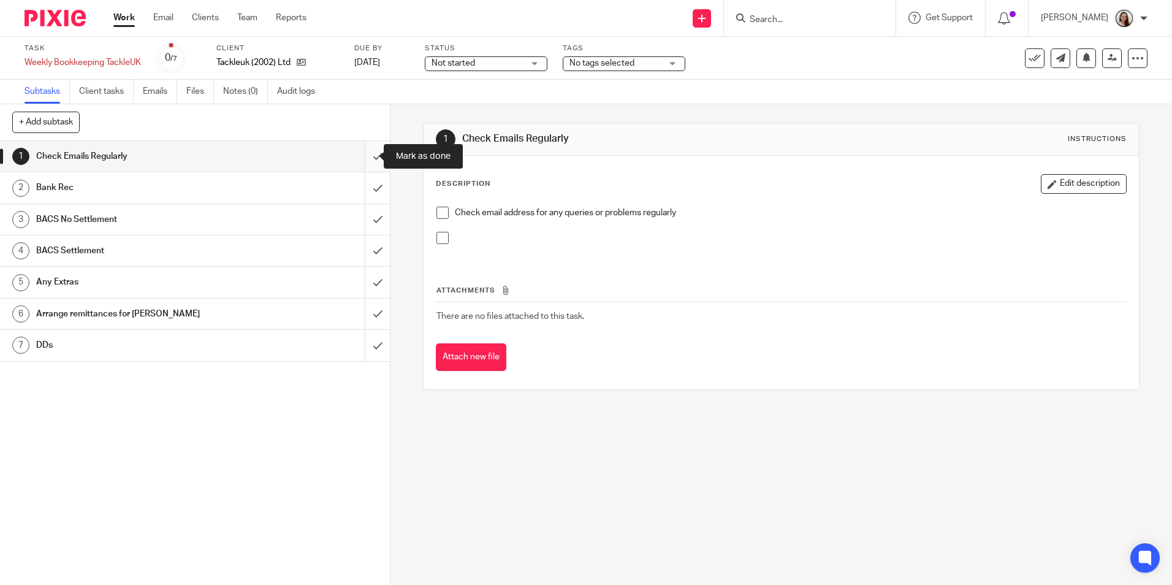
click at [364, 157] on input "submit" at bounding box center [195, 156] width 390 height 31
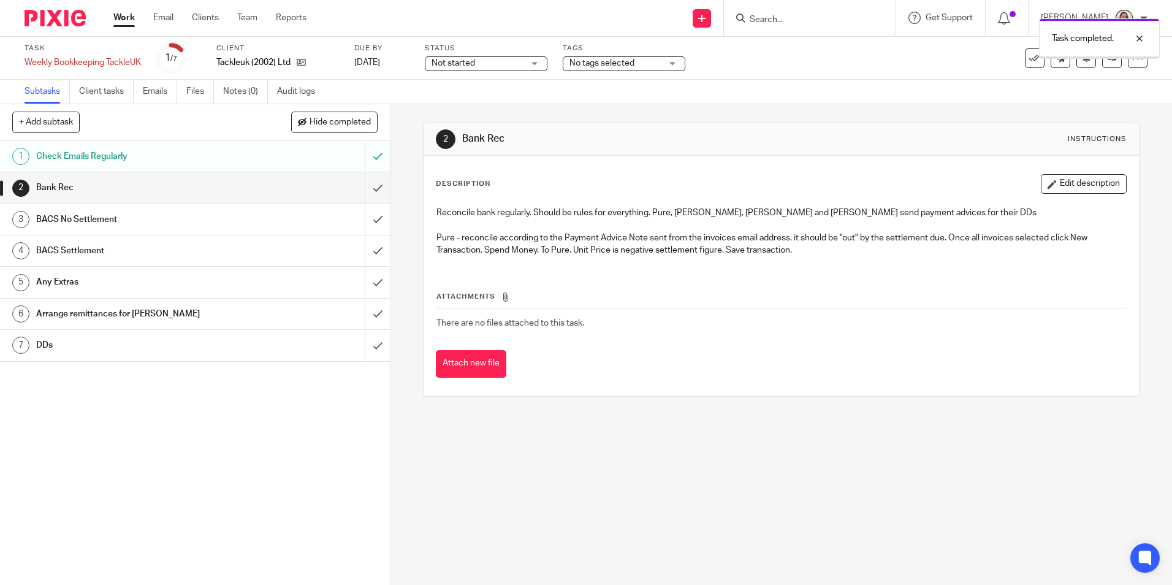
click at [365, 184] on input "submit" at bounding box center [195, 187] width 390 height 31
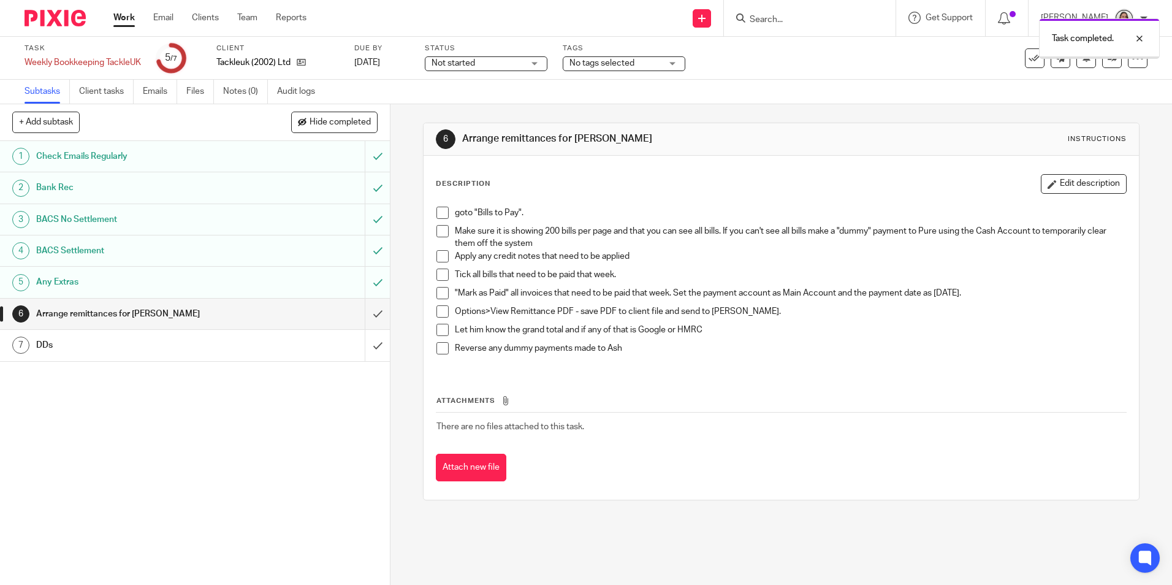
click at [367, 318] on input "submit" at bounding box center [195, 314] width 390 height 31
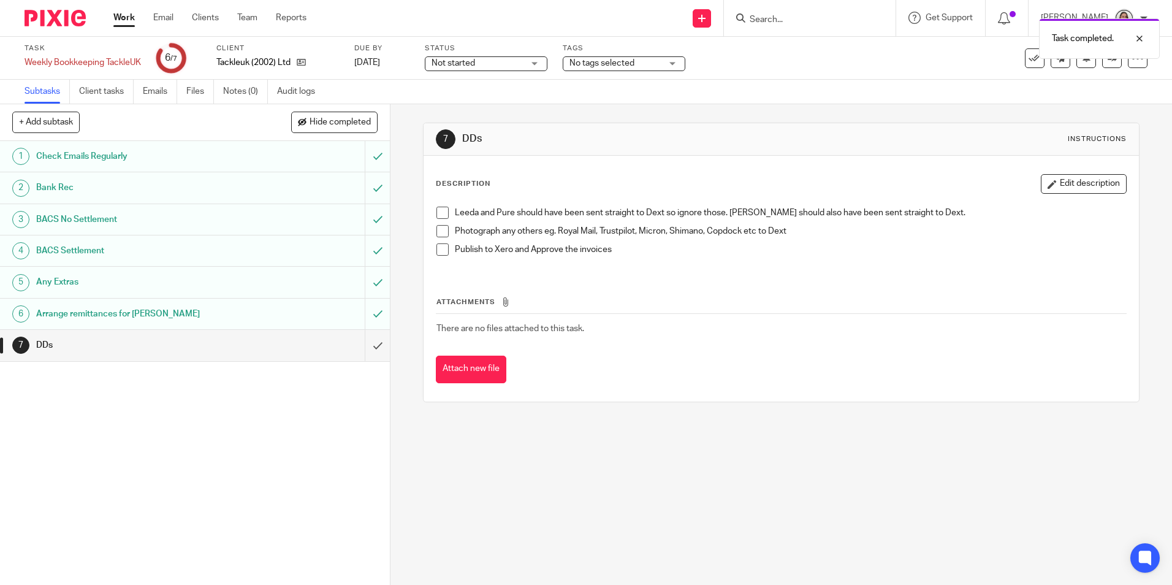
drag, startPoint x: 470, startPoint y: 60, endPoint x: 464, endPoint y: 79, distance: 19.8
click at [470, 59] on span "Not started" at bounding box center [454, 63] width 44 height 9
click at [464, 113] on li "In progress" at bounding box center [488, 108] width 121 height 25
click at [576, 56] on div "No tags selected" at bounding box center [624, 63] width 123 height 15
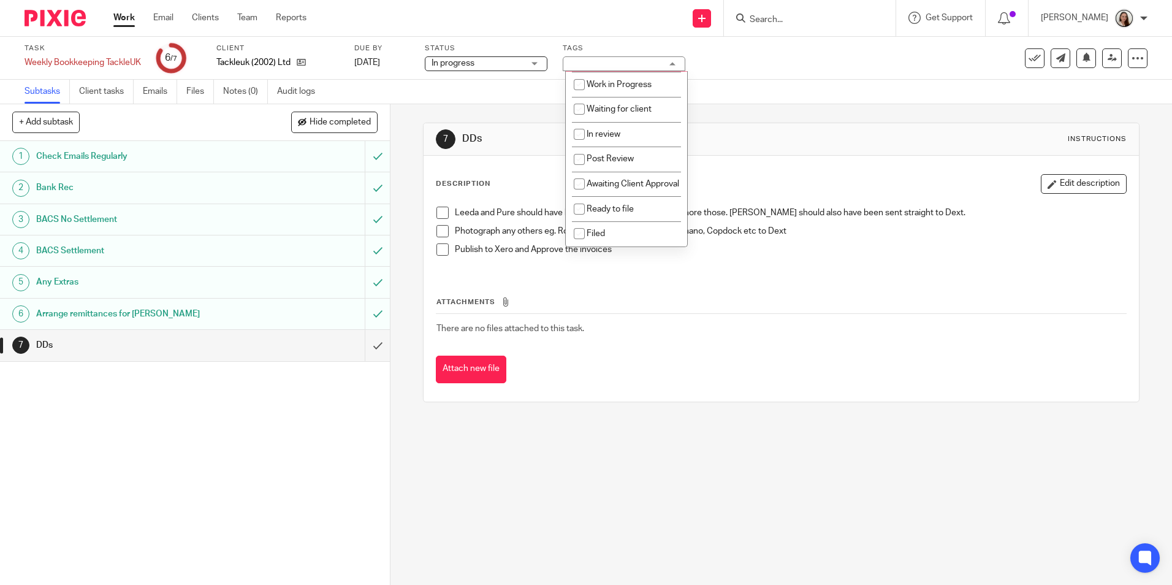
scroll to position [123, 0]
click at [640, 148] on li "Post Review" at bounding box center [626, 159] width 121 height 25
checkbox input "true"
click at [731, 230] on p "Photograph any others eg. Royal Mail, Trustpilot, Micron, Shimano, Copdock etc …" at bounding box center [790, 231] width 671 height 12
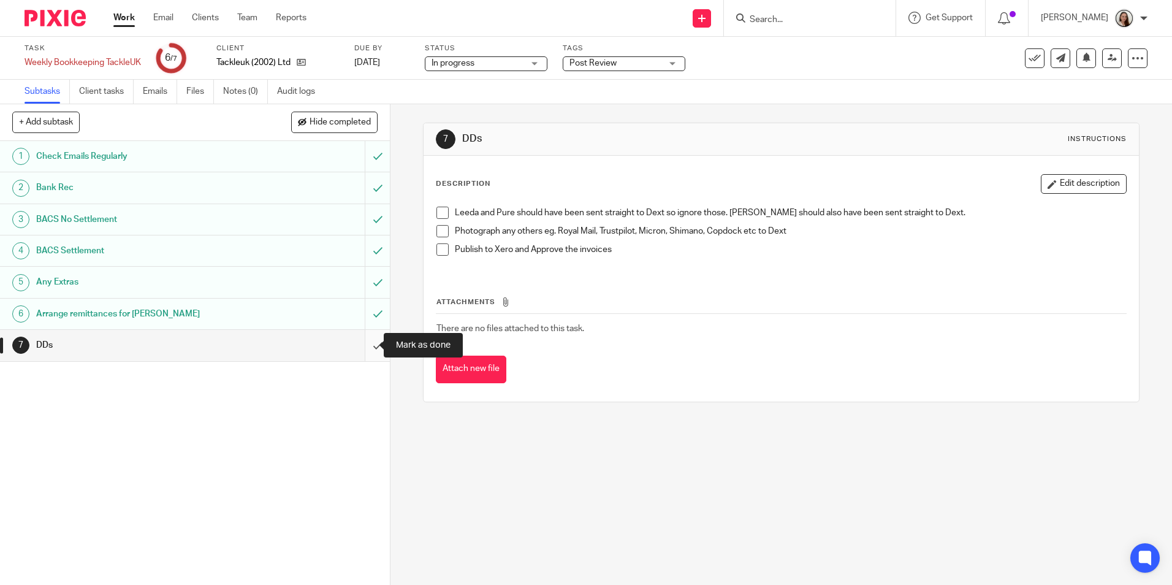
click at [362, 347] on input "submit" at bounding box center [195, 345] width 390 height 31
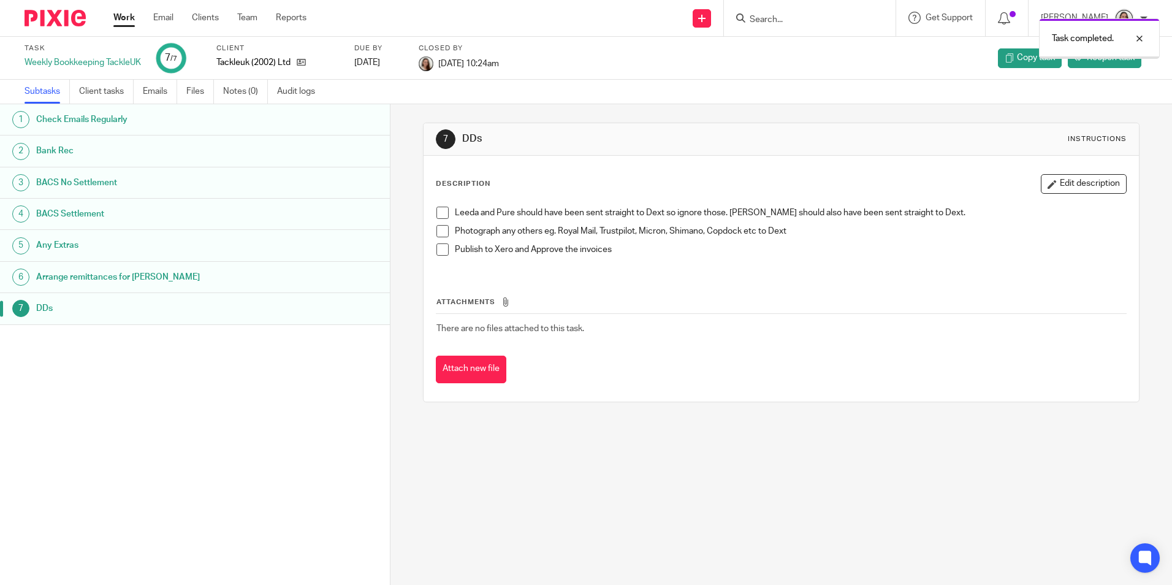
click at [122, 21] on link "Work" at bounding box center [123, 18] width 21 height 12
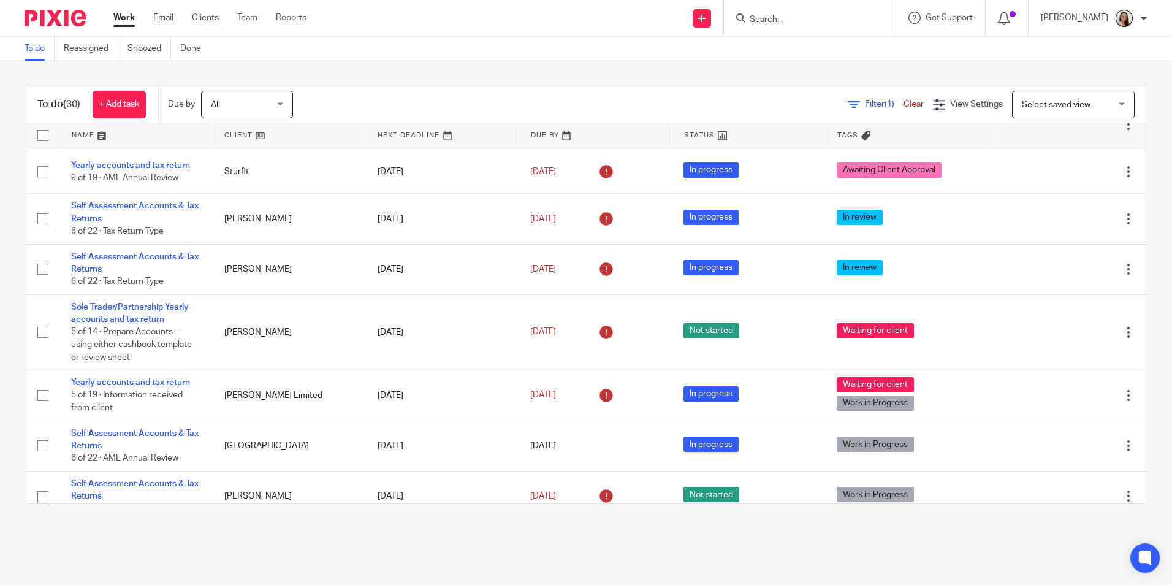
scroll to position [99, 0]
click at [863, 10] on form at bounding box center [814, 17] width 131 height 15
click at [828, 15] on input "Search" at bounding box center [804, 20] width 110 height 11
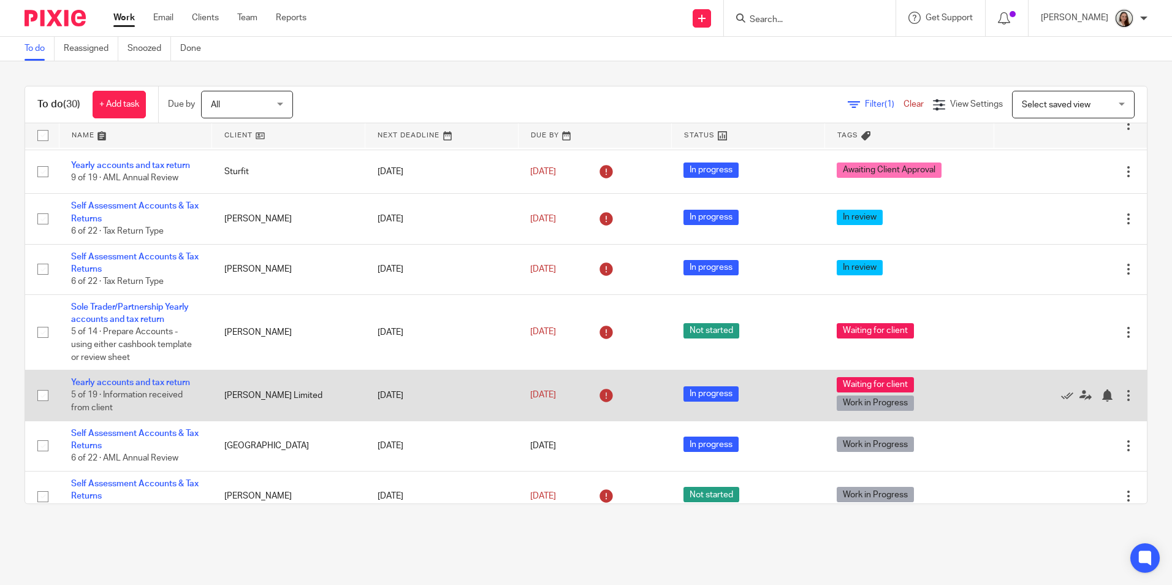
scroll to position [98, 0]
